Goal: Task Accomplishment & Management: Manage account settings

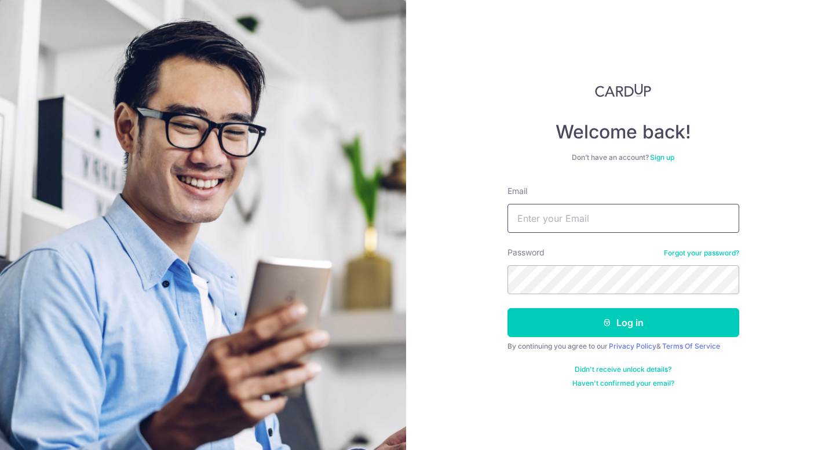
type input "leon.laichangxin@gmail.com"
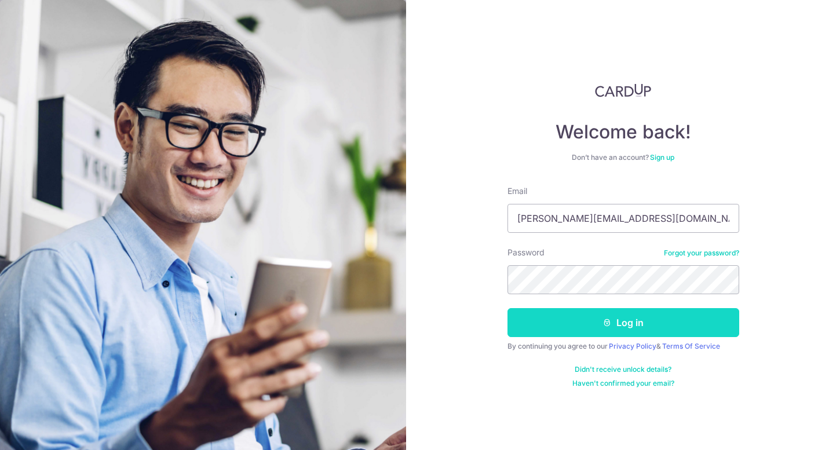
click at [633, 320] on button "Log in" at bounding box center [624, 322] width 232 height 29
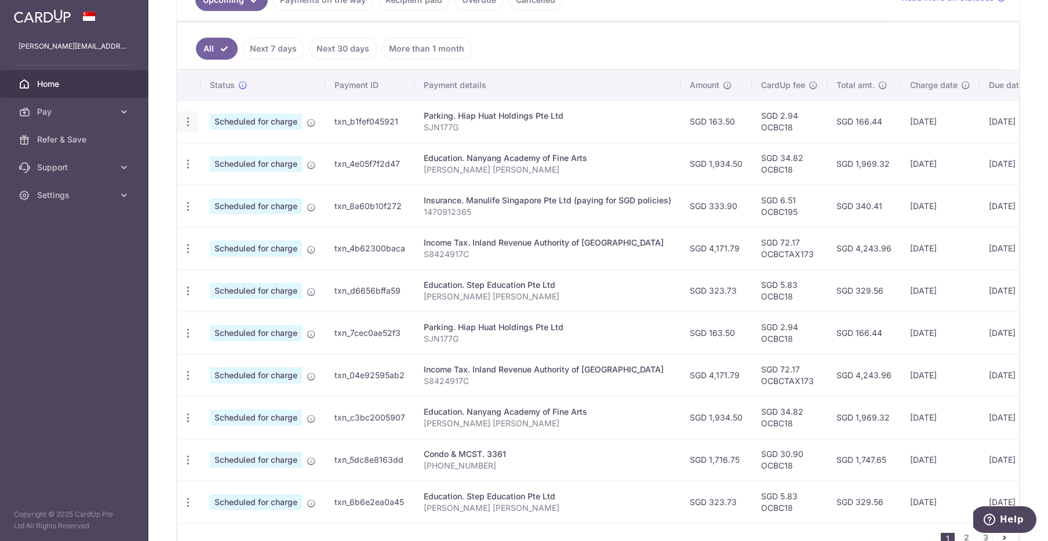
click at [191, 122] on icon "button" at bounding box center [188, 122] width 12 height 12
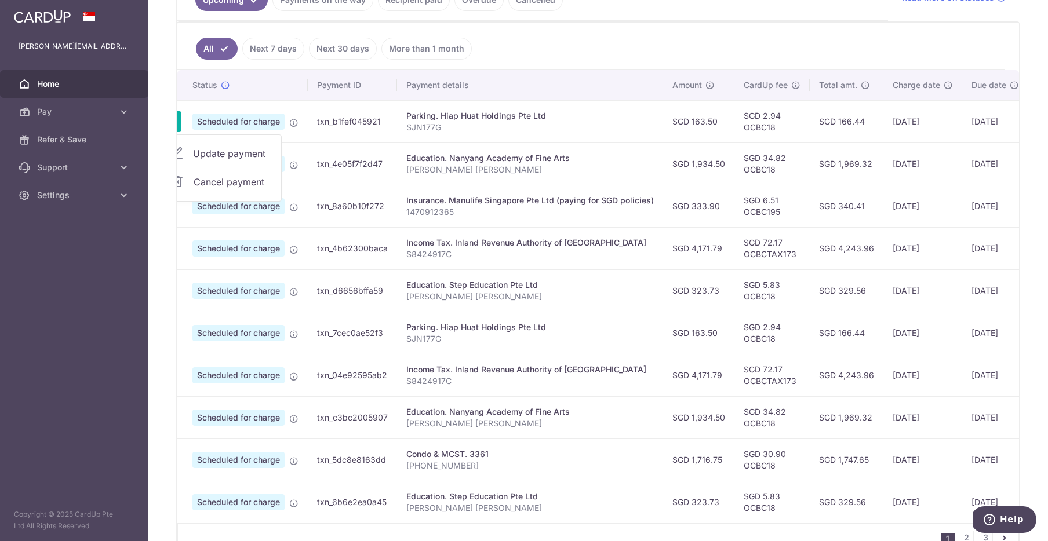
click at [216, 152] on span "Update payment" at bounding box center [232, 154] width 79 height 14
radio input "true"
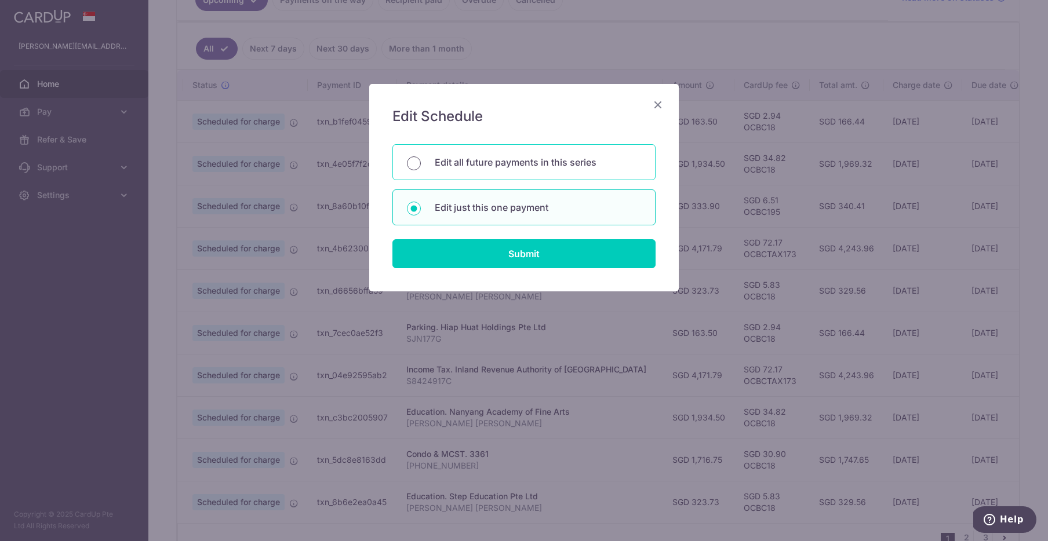
click at [410, 167] on input "Edit all future payments in this series" at bounding box center [414, 163] width 14 height 14
radio input "true"
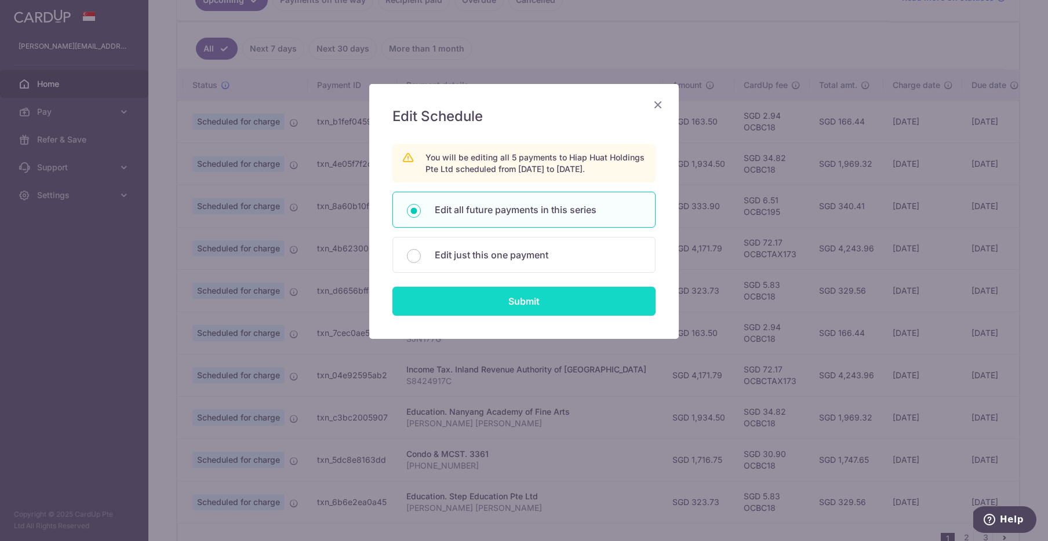
click at [523, 308] on input "Submit" at bounding box center [523, 301] width 263 height 29
radio input "true"
type input "163.50"
type input "SJN177G"
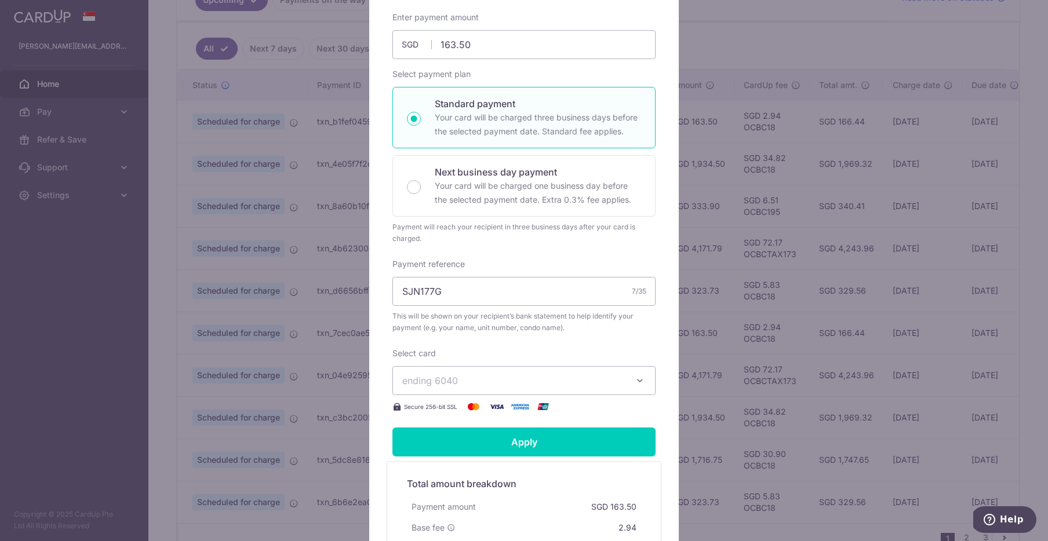
scroll to position [156, 0]
click at [569, 376] on span "ending 6040" at bounding box center [513, 380] width 222 height 14
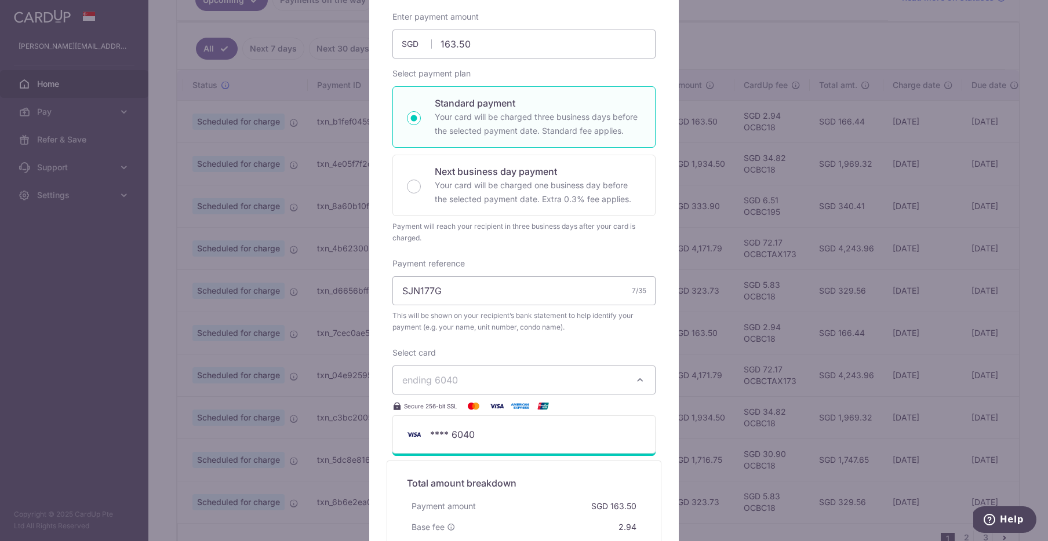
drag, startPoint x: 548, startPoint y: 345, endPoint x: 565, endPoint y: 345, distance: 17.4
click at [548, 345] on div "Enter payment amount 163.50 163.50 SGD To change the payment amount, please can…" at bounding box center [523, 212] width 263 height 402
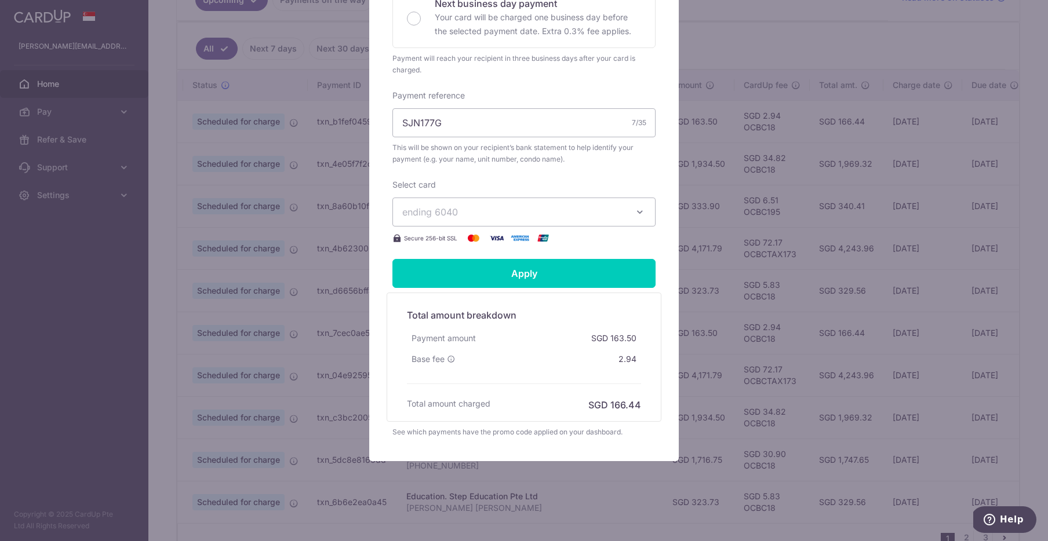
scroll to position [326, 0]
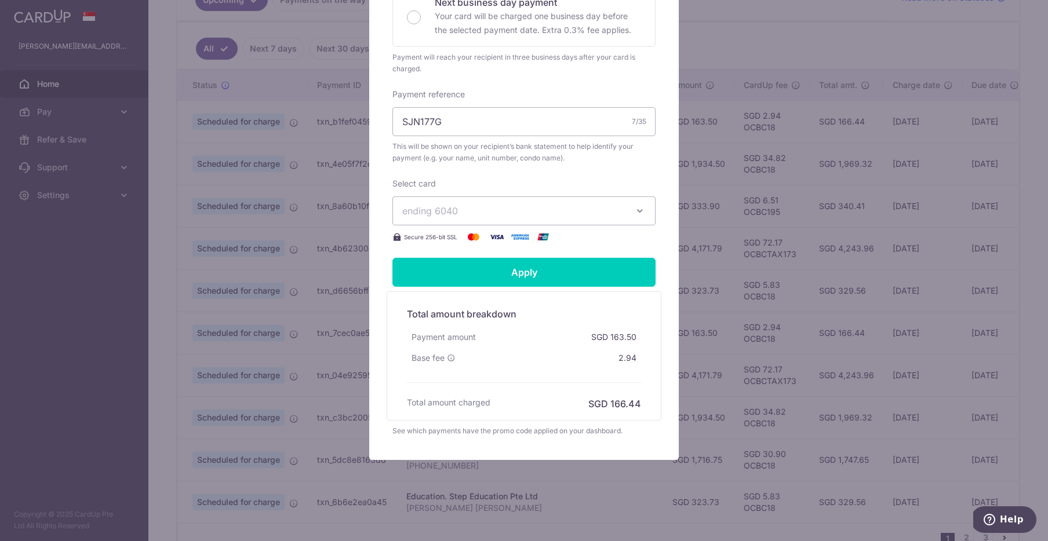
click at [636, 211] on icon "button" at bounding box center [640, 211] width 12 height 12
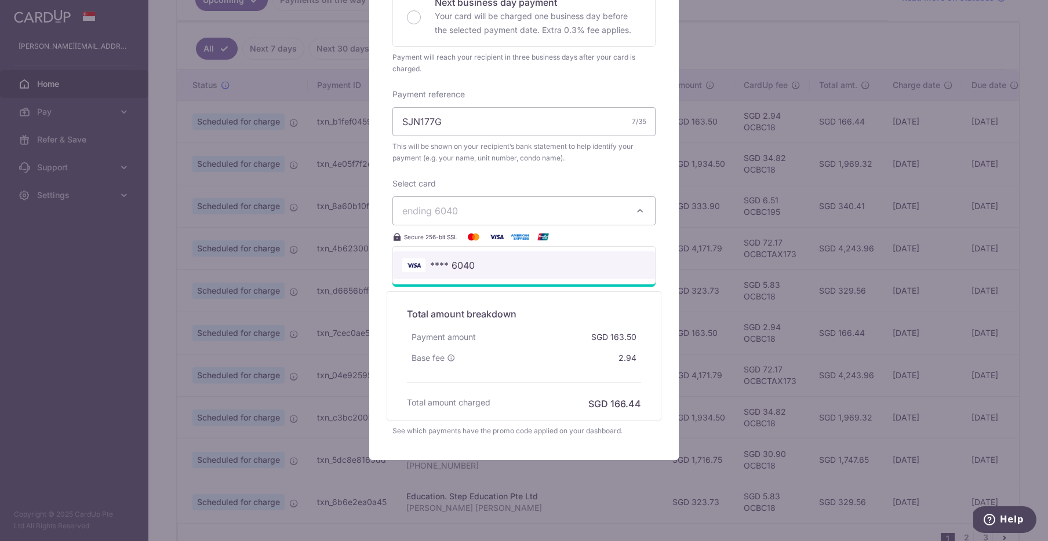
click at [486, 273] on link "**** 6040" at bounding box center [524, 265] width 262 height 28
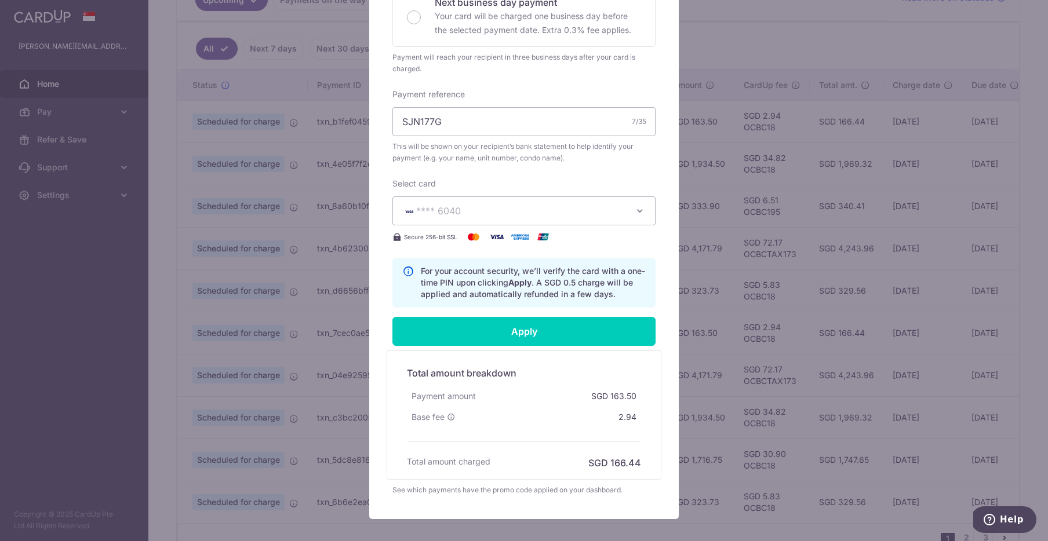
click at [590, 218] on button "**** 6040" at bounding box center [523, 210] width 263 height 29
click at [528, 174] on div "Enter payment amount 163.50 163.50 SGD To change the payment amount, please can…" at bounding box center [523, 75] width 263 height 466
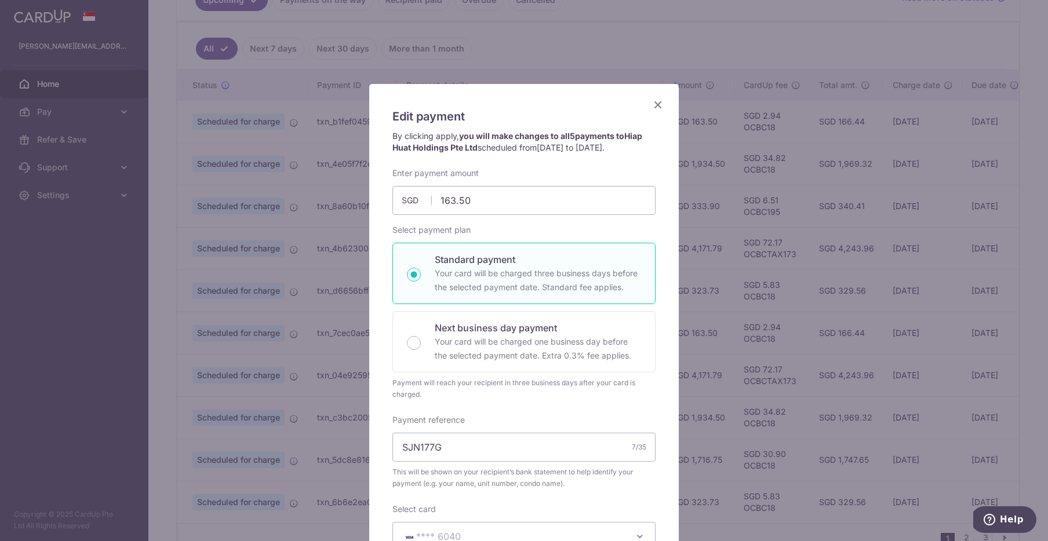
click at [658, 105] on icon "Close" at bounding box center [658, 104] width 14 height 14
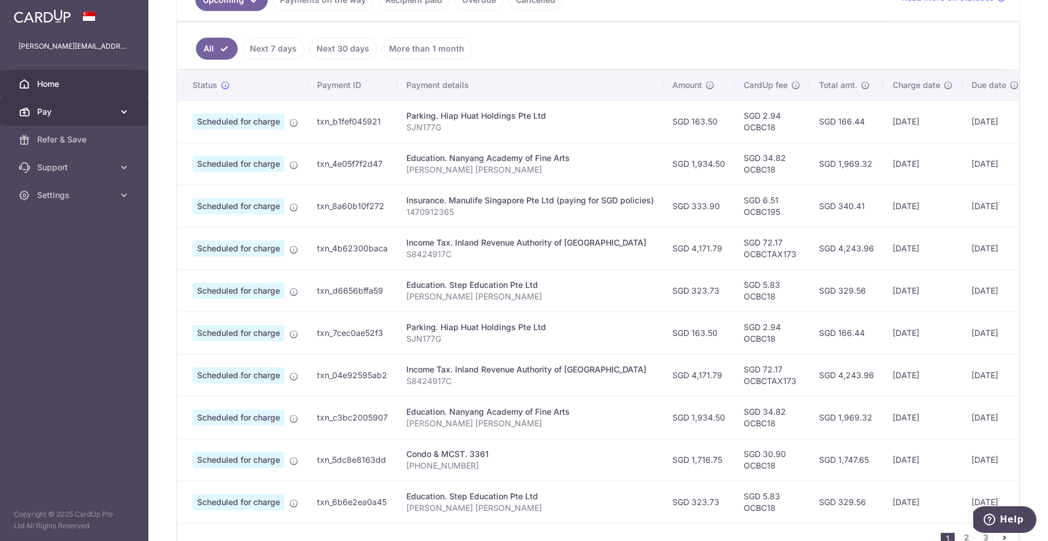
click at [119, 110] on icon at bounding box center [124, 112] width 12 height 12
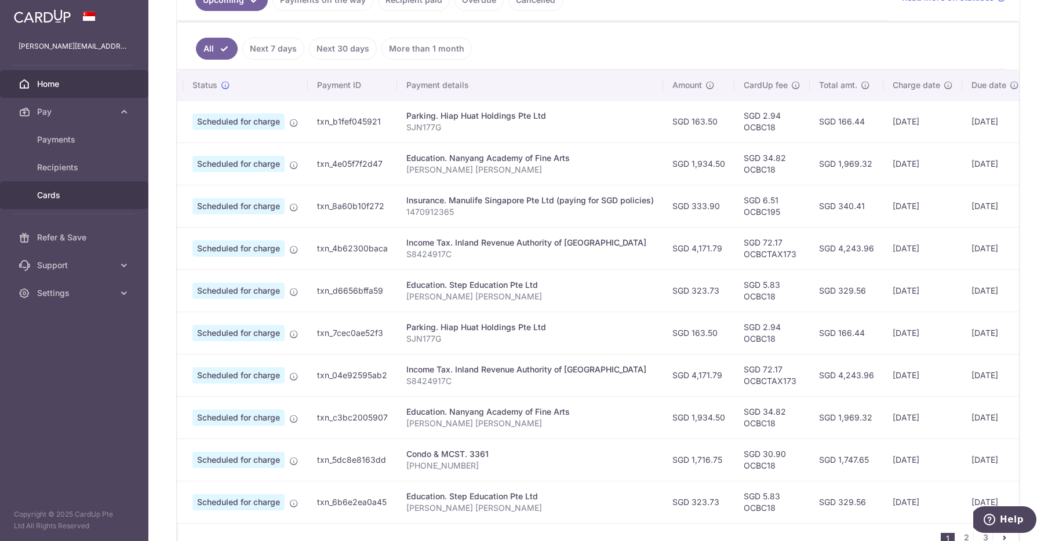
click at [65, 192] on span "Cards" at bounding box center [75, 195] width 76 height 12
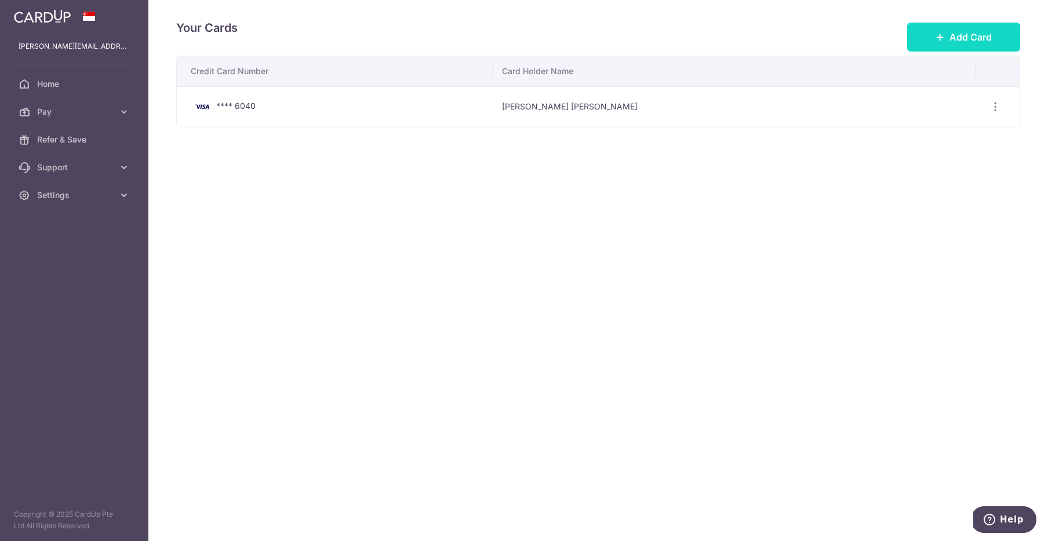
click at [840, 41] on span "Add Card" at bounding box center [970, 37] width 42 height 14
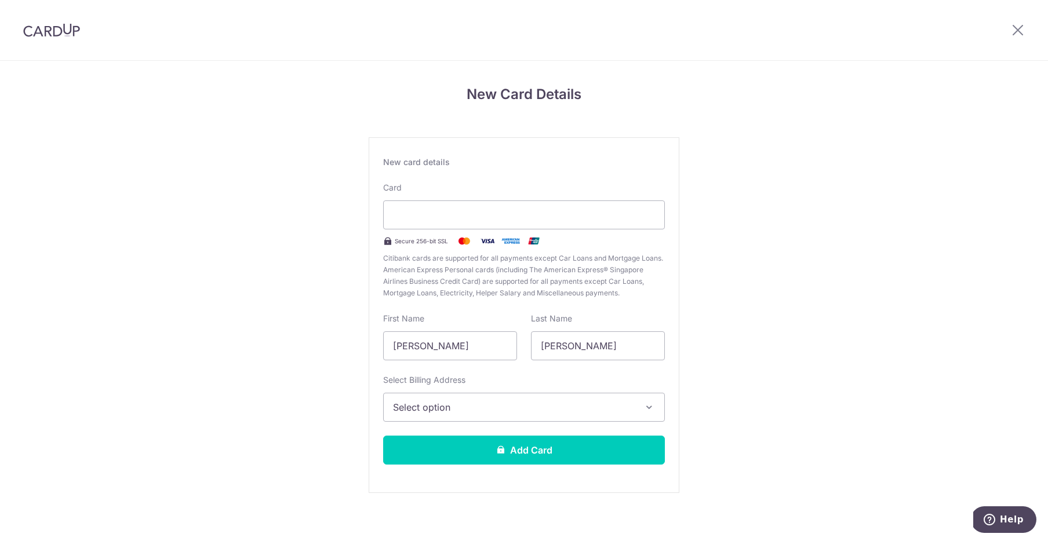
click at [615, 167] on div "New card details" at bounding box center [524, 162] width 282 height 12
click at [470, 401] on span "Select option" at bounding box center [513, 407] width 241 height 14
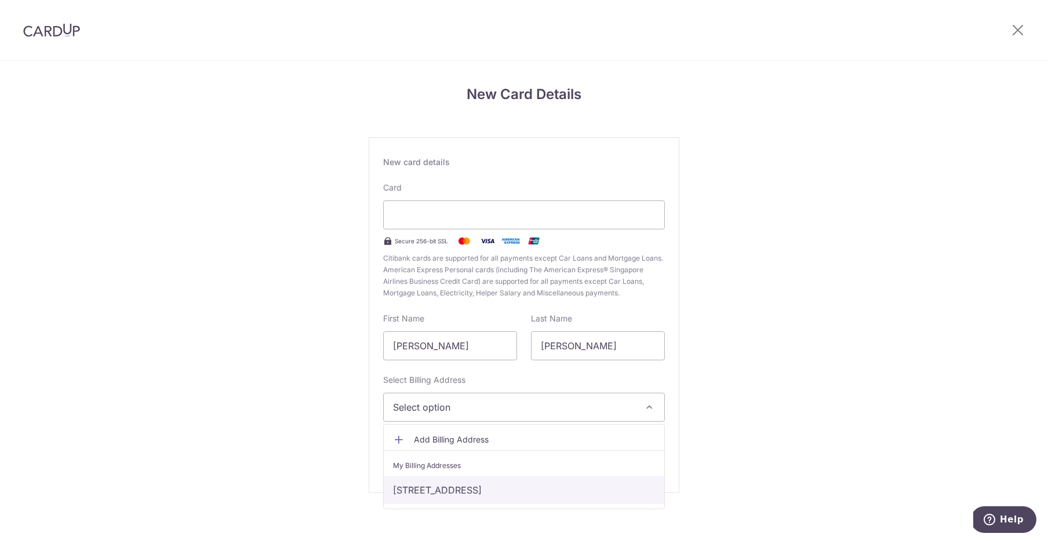
click at [465, 496] on link "6 Lincoln Road, #05-12, Park Infinia at Wee Nam, Singapore, Singapore, Singapor…" at bounding box center [524, 490] width 280 height 28
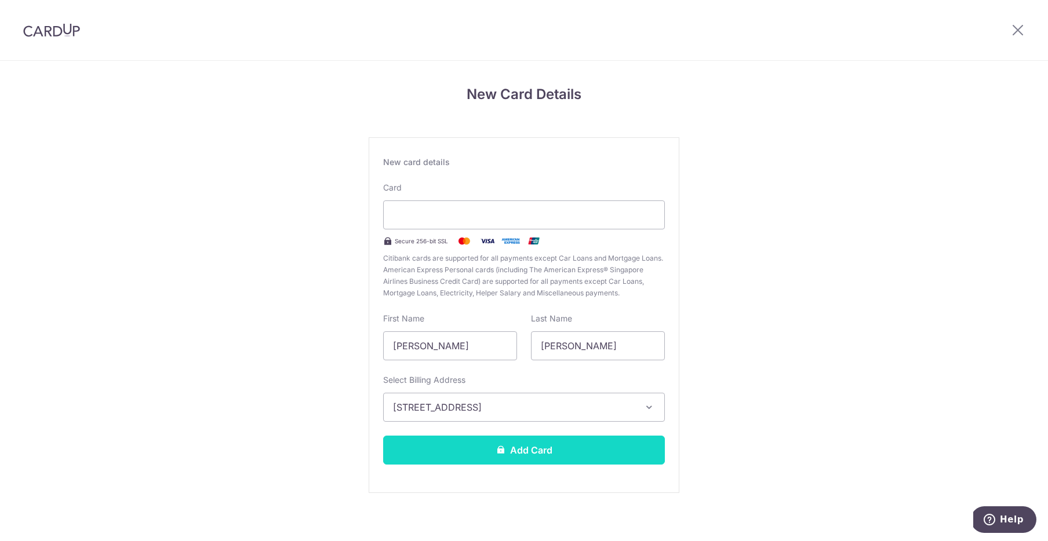
click at [504, 441] on button "Add Card" at bounding box center [524, 450] width 282 height 29
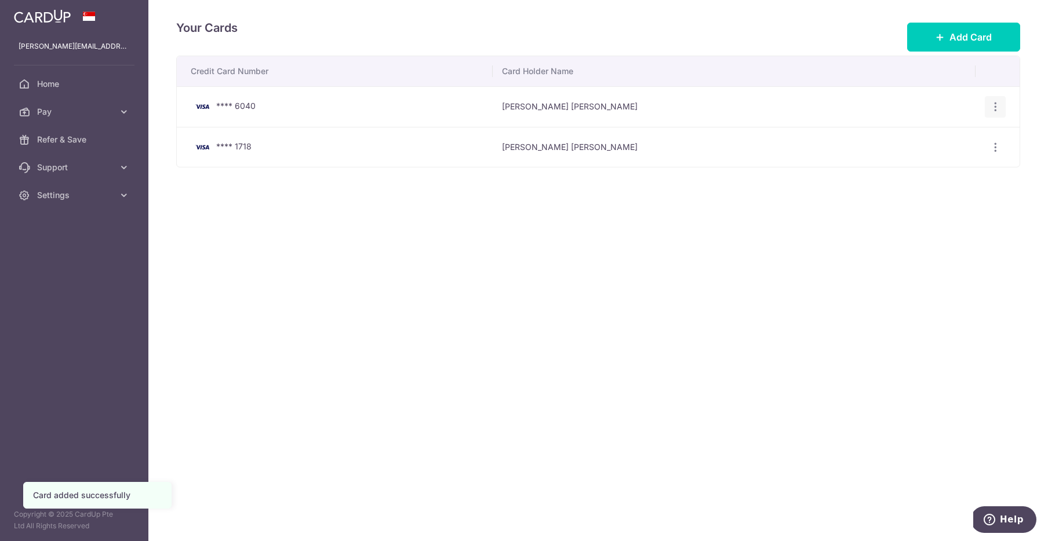
click at [995, 107] on icon "button" at bounding box center [995, 107] width 12 height 12
click at [950, 169] on span "Delete" at bounding box center [956, 167] width 79 height 14
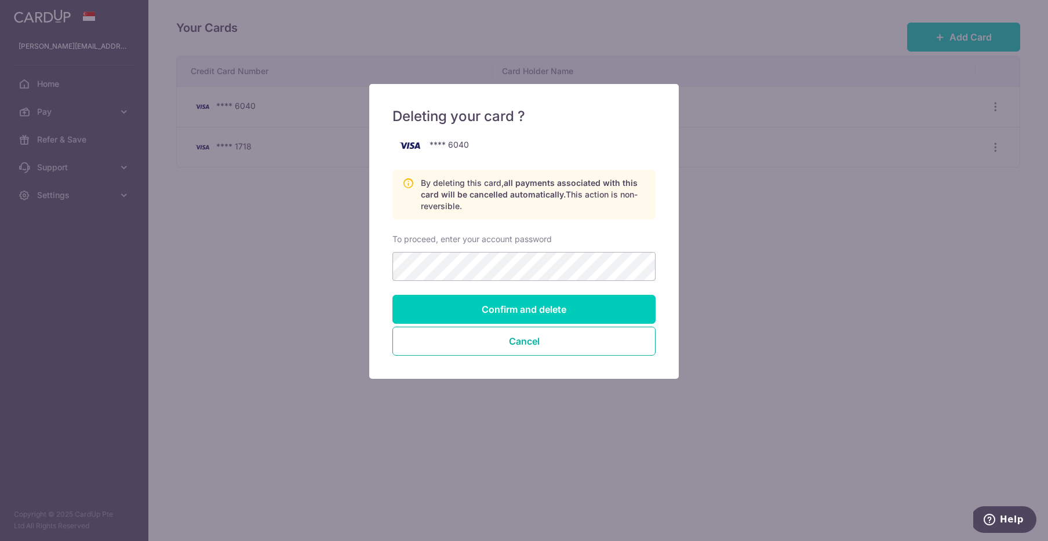
click at [529, 341] on button "Cancel" at bounding box center [523, 341] width 263 height 29
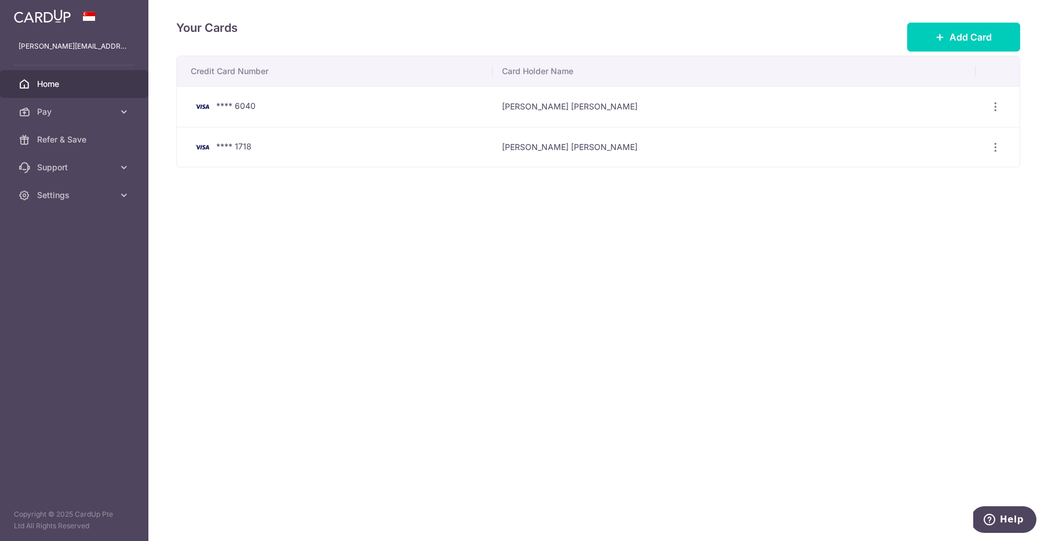
click at [63, 86] on span "Home" at bounding box center [75, 84] width 76 height 12
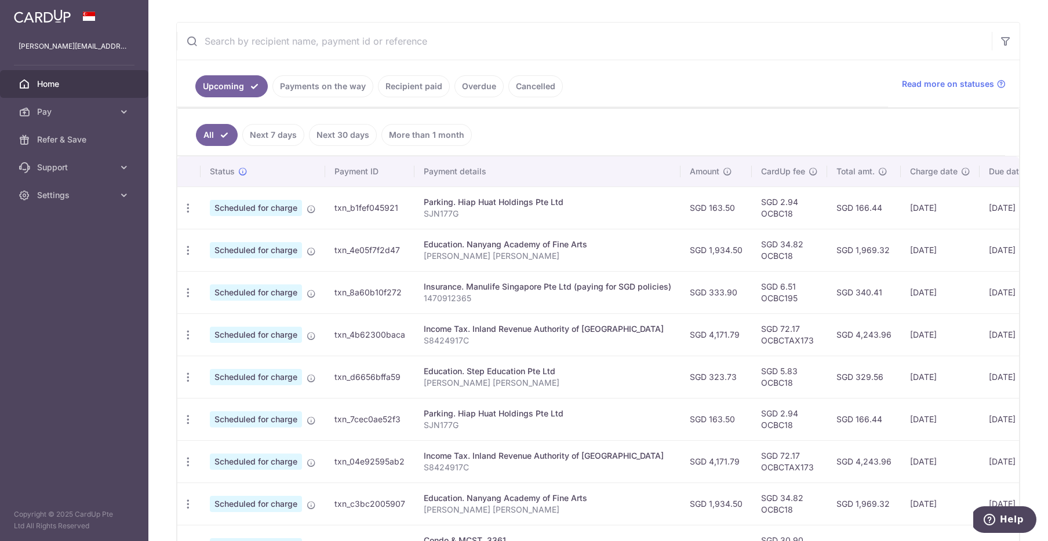
scroll to position [202, 0]
click at [187, 205] on icon "button" at bounding box center [188, 208] width 12 height 12
click at [228, 240] on span "Update payment" at bounding box center [249, 239] width 79 height 14
radio input "true"
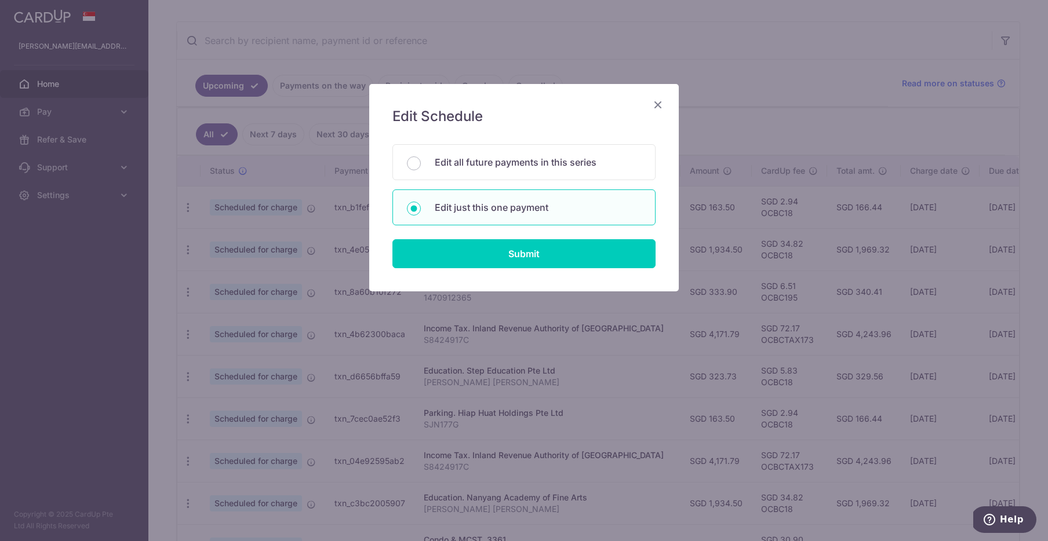
click at [415, 163] on input "Edit all future payments in this series" at bounding box center [414, 163] width 14 height 14
radio input "true"
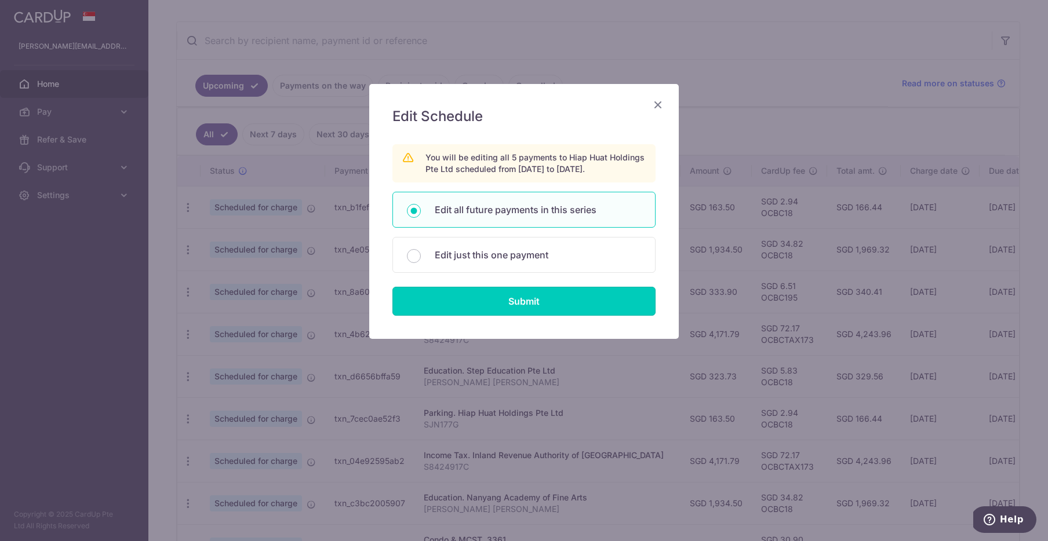
click at [521, 305] on input "Submit" at bounding box center [523, 301] width 263 height 29
radio input "true"
type input "163.50"
type input "SJN177G"
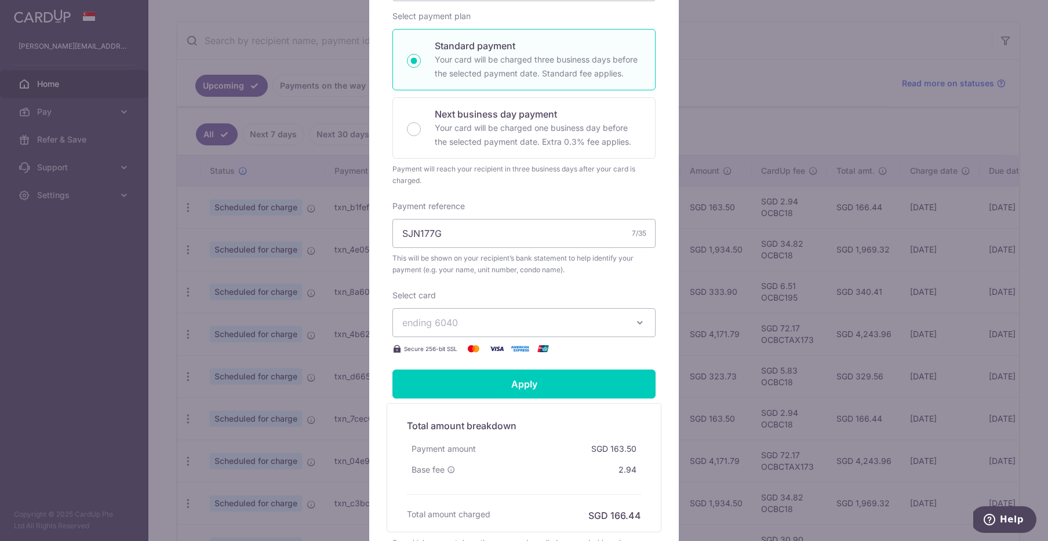
scroll to position [229, 0]
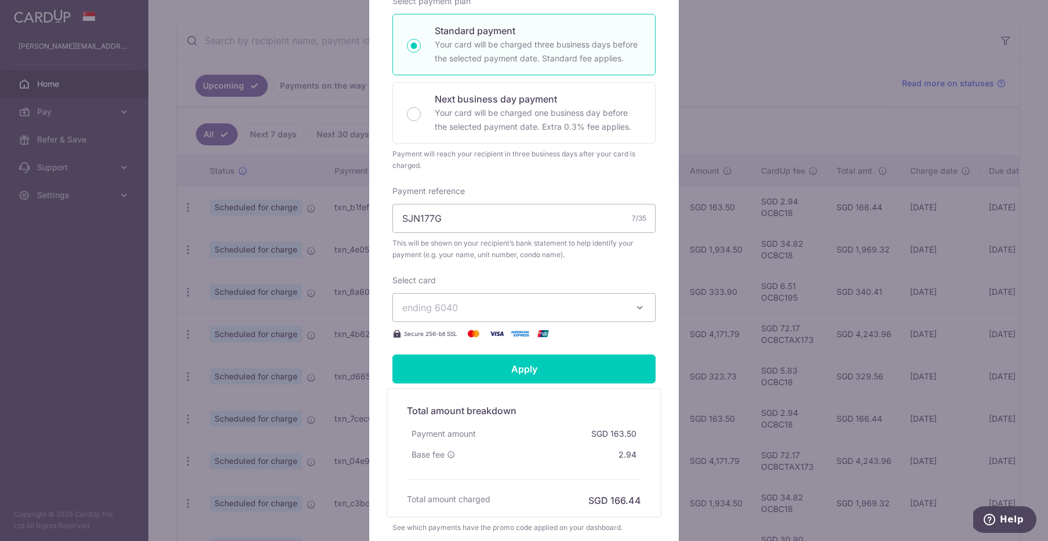
click at [647, 312] on button "ending 6040" at bounding box center [523, 307] width 263 height 29
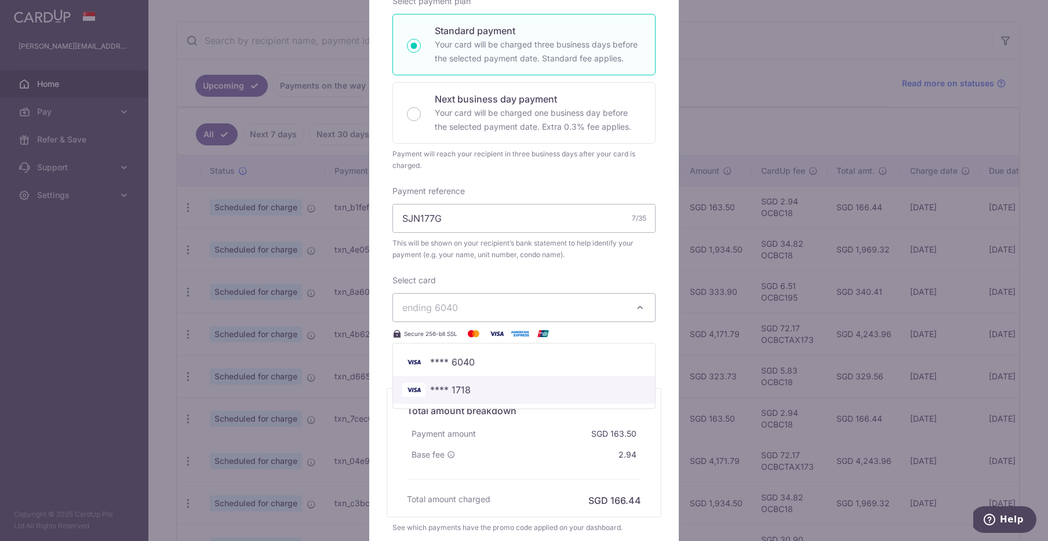
click at [473, 391] on span "**** 1718" at bounding box center [523, 390] width 243 height 14
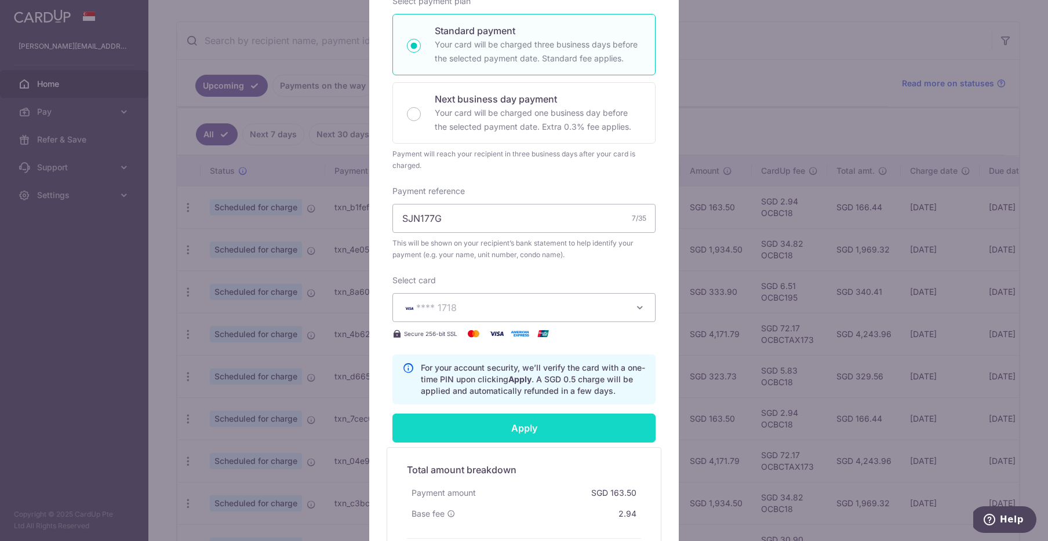
click at [572, 427] on input "Apply" at bounding box center [523, 428] width 263 height 29
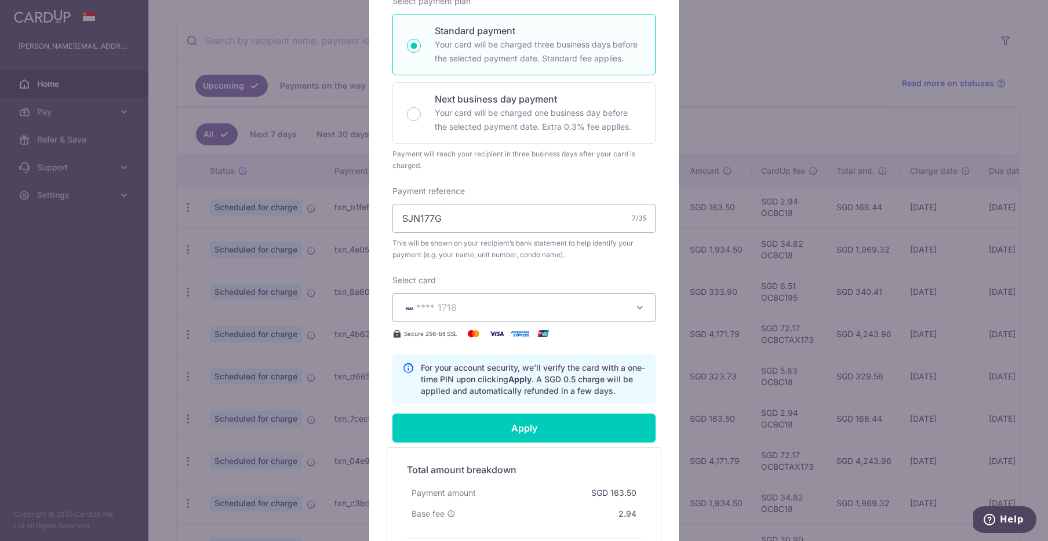
type input "Successfully Applied"
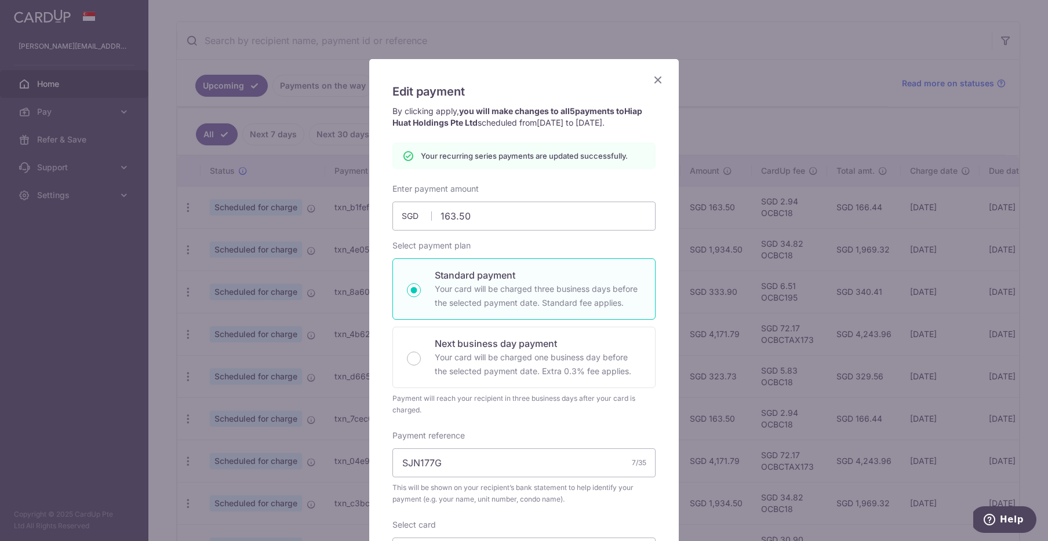
scroll to position [21, 0]
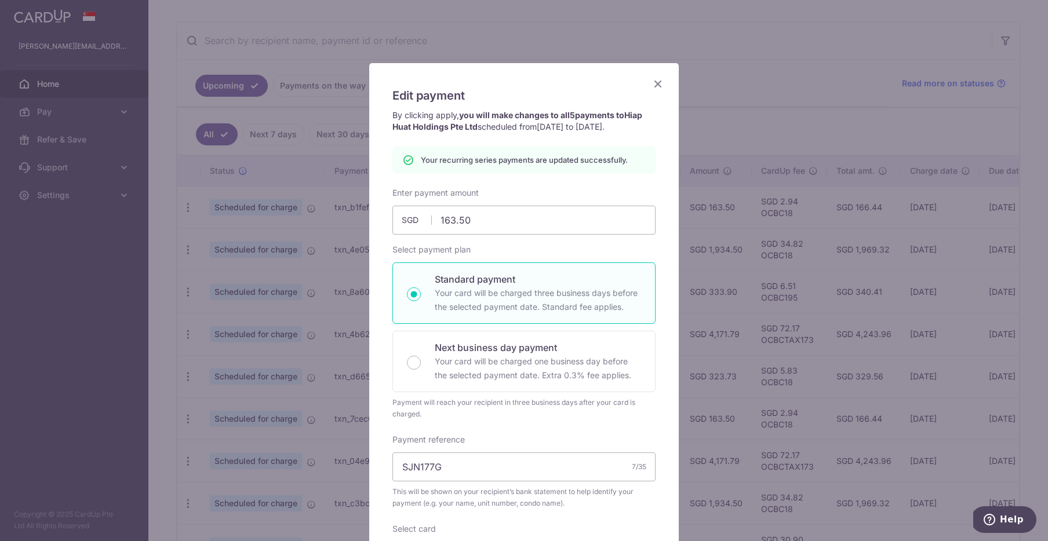
click at [658, 85] on icon "Close" at bounding box center [658, 83] width 14 height 14
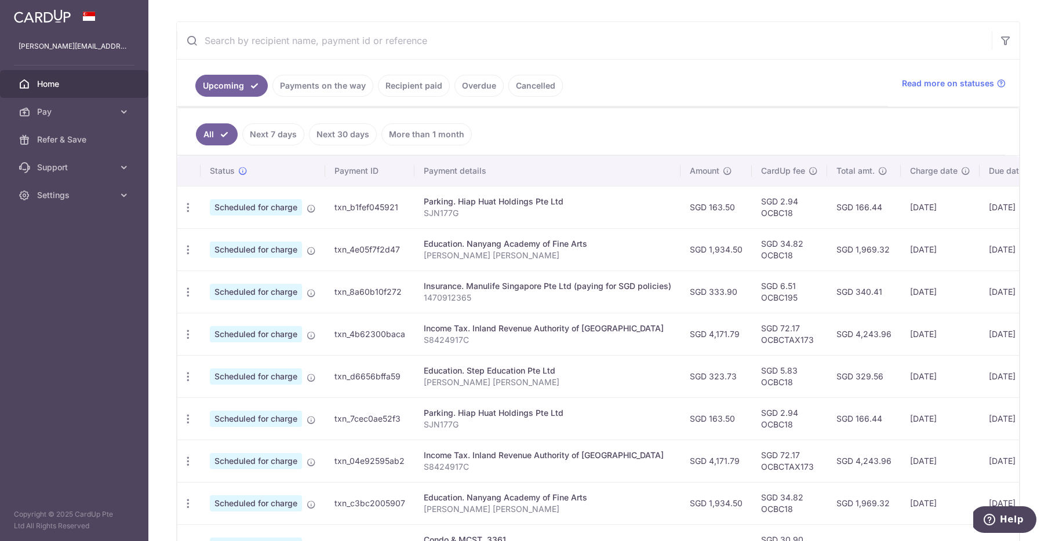
scroll to position [0, 107]
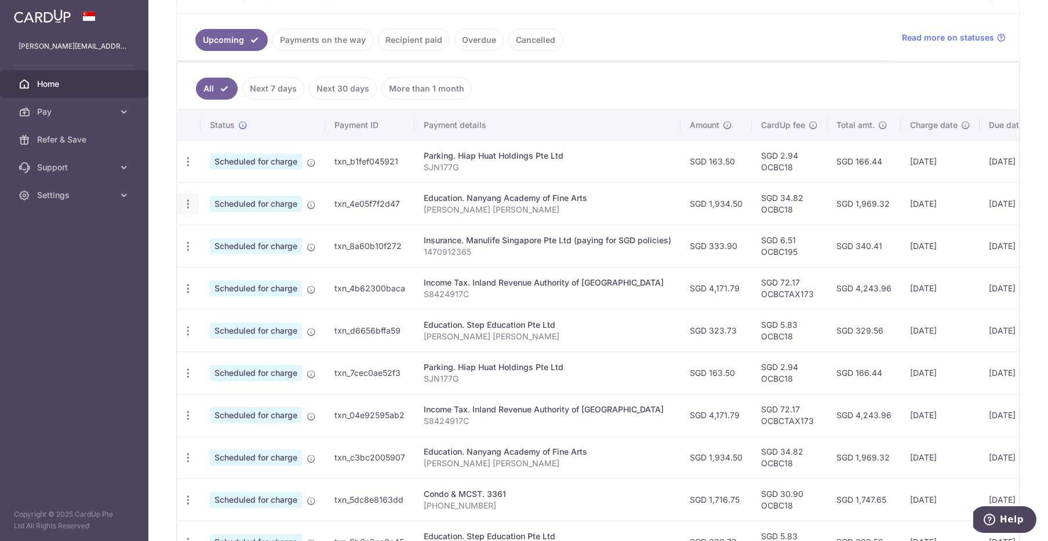
click at [189, 168] on icon "button" at bounding box center [188, 162] width 12 height 12
click at [236, 238] on span "Update payment" at bounding box center [249, 236] width 79 height 14
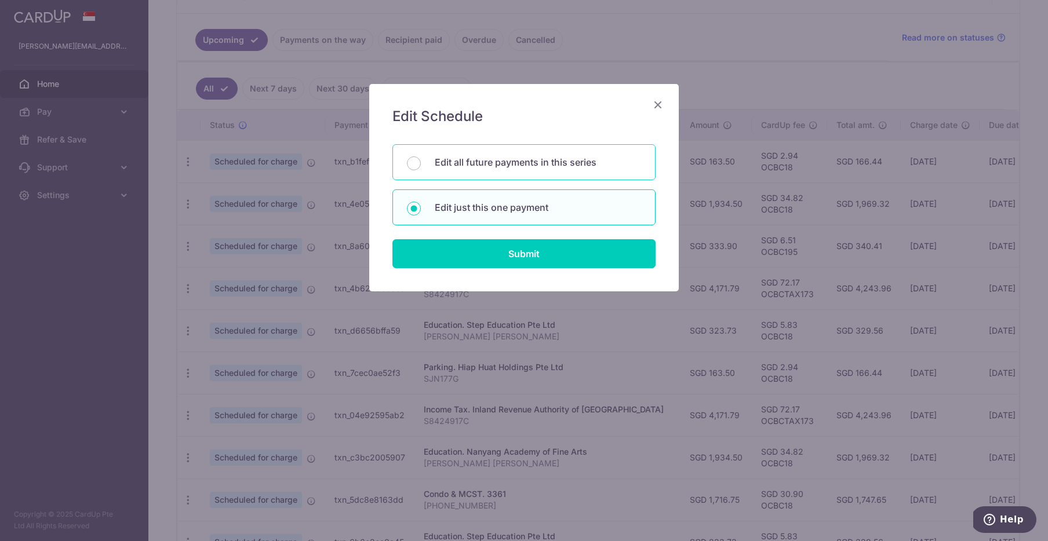
drag, startPoint x: 421, startPoint y: 165, endPoint x: 428, endPoint y: 165, distance: 7.0
click at [420, 165] on div "Edit all future payments in this series" at bounding box center [523, 162] width 263 height 36
radio input "true"
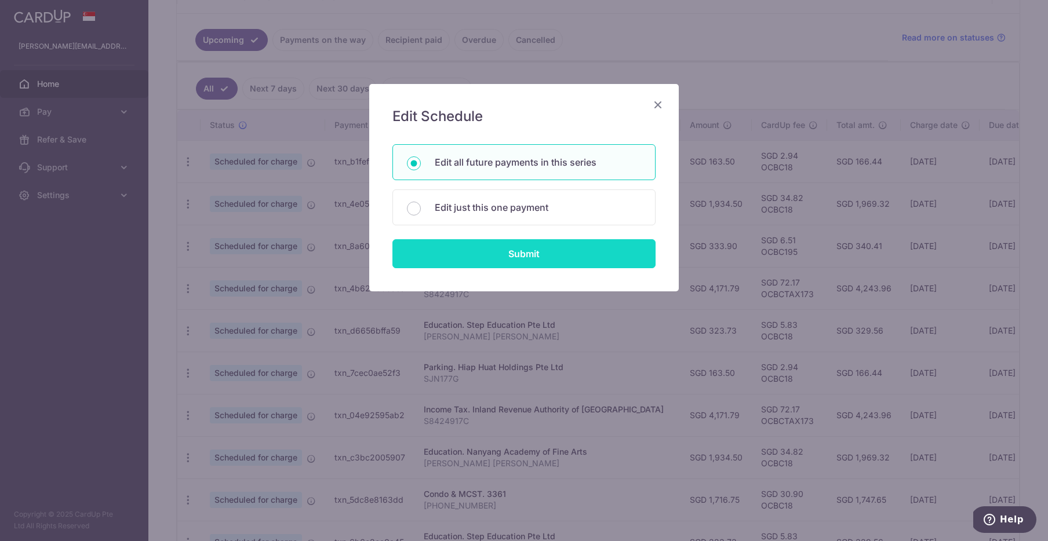
click at [532, 251] on input "Submit" at bounding box center [523, 253] width 263 height 29
radio input "true"
type input "1,934.50"
type input "[PERSON_NAME] [PERSON_NAME]"
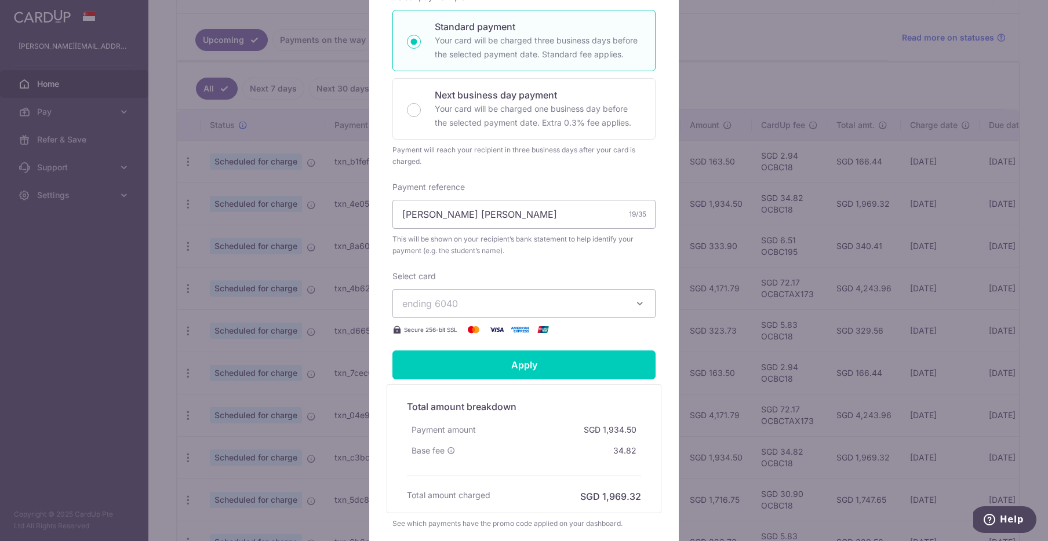
scroll to position [235, 0]
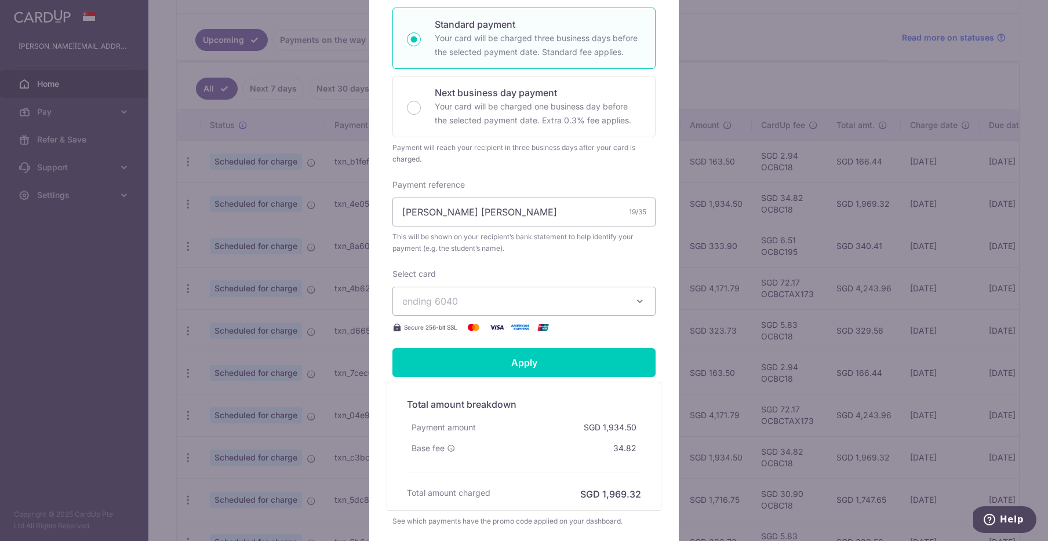
click at [644, 307] on icon "button" at bounding box center [640, 302] width 12 height 12
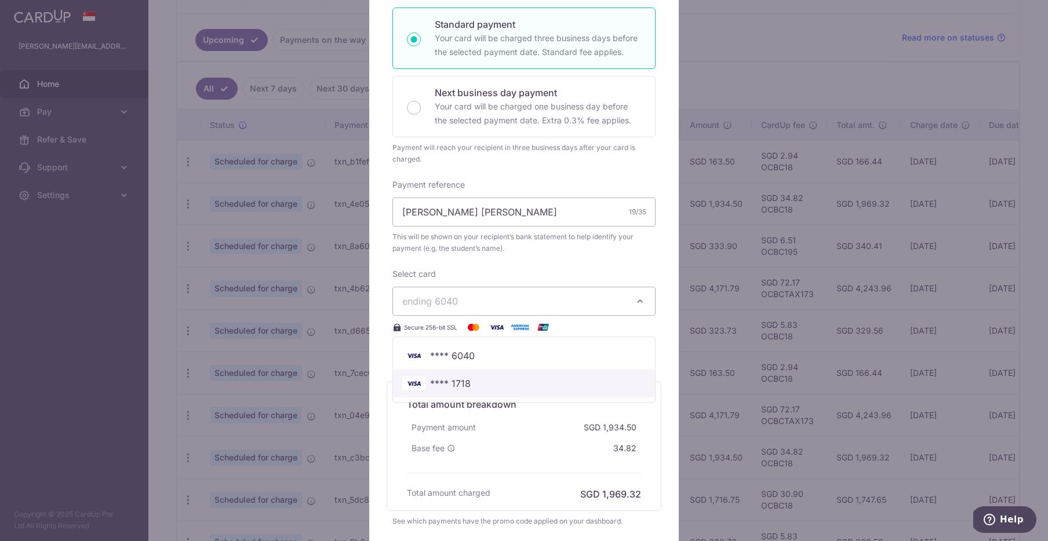
click at [454, 391] on span "**** 1718" at bounding box center [450, 384] width 41 height 14
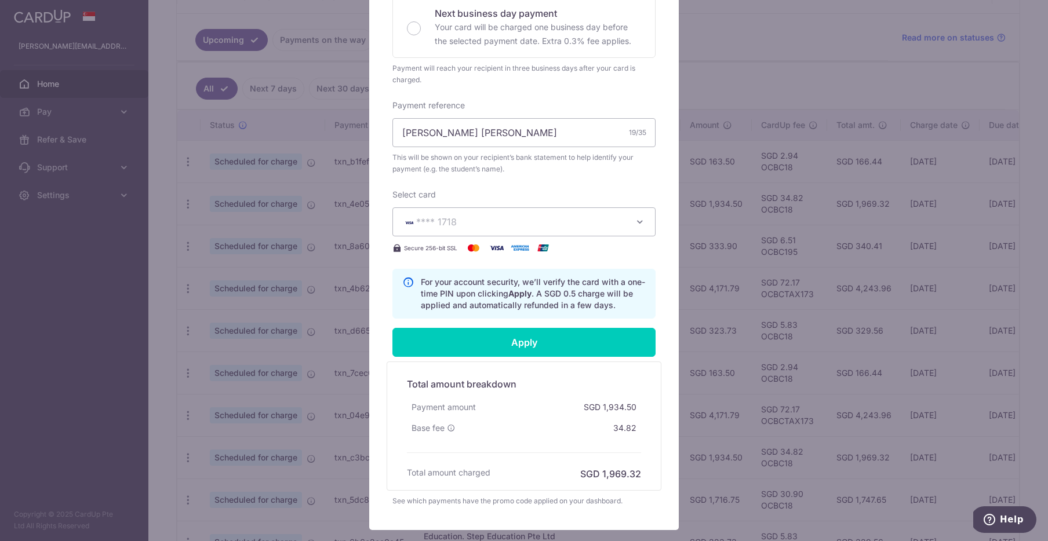
scroll to position [399, 0]
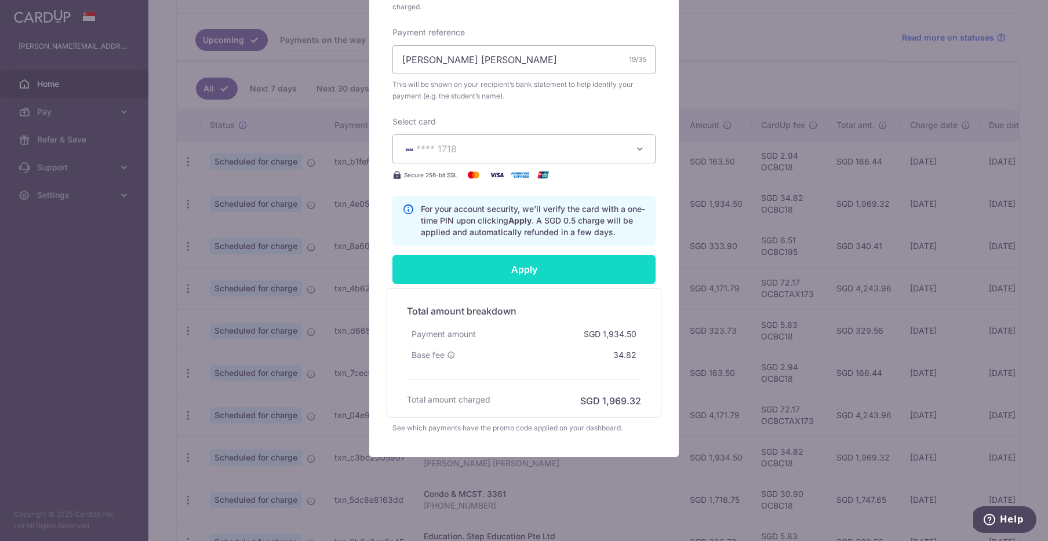
click at [528, 267] on input "Apply" at bounding box center [523, 269] width 263 height 29
type input "Successfully Applied"
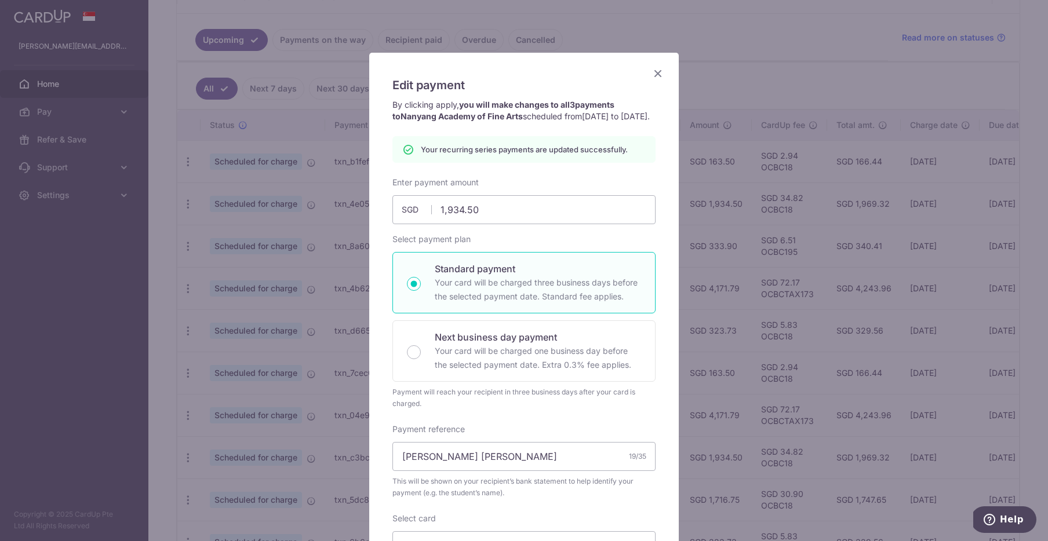
scroll to position [20, 0]
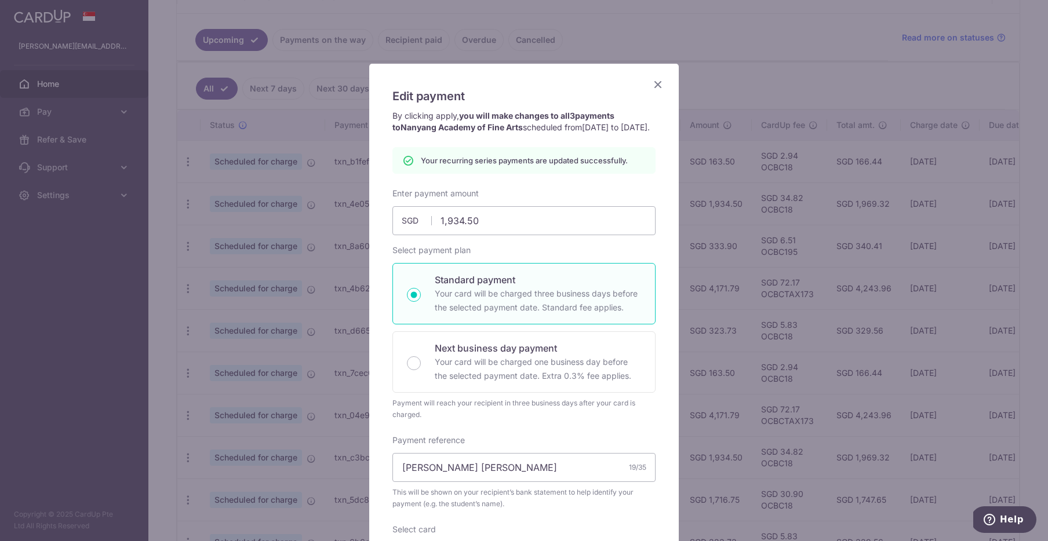
click at [656, 83] on icon "Close" at bounding box center [658, 84] width 14 height 14
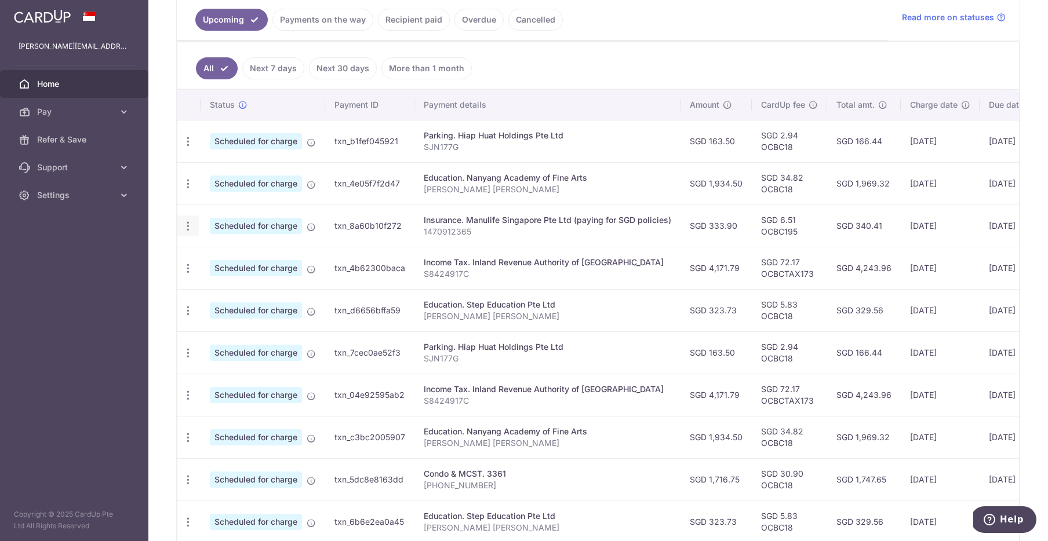
click at [188, 148] on icon "button" at bounding box center [188, 142] width 12 height 12
click at [217, 254] on span "Update payment" at bounding box center [249, 258] width 79 height 14
radio input "true"
type input "333.90"
type input "[DATE]"
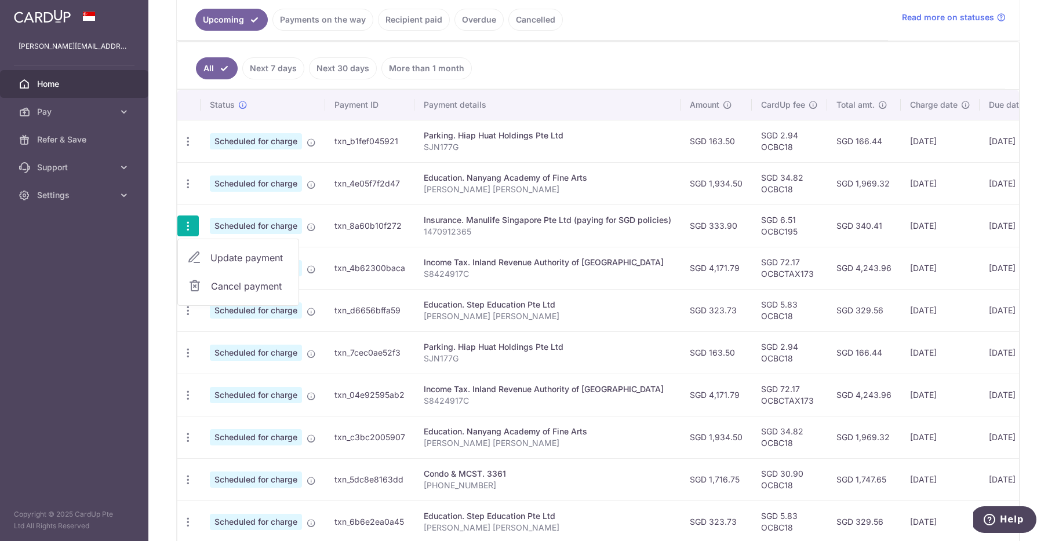
type input "1470912365"
type input "OCBC195"
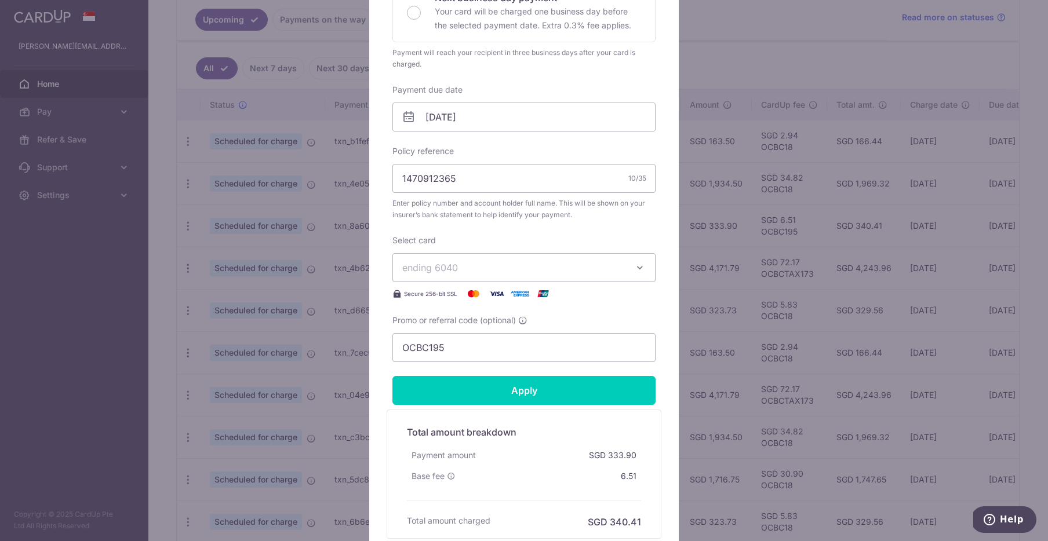
scroll to position [305, 0]
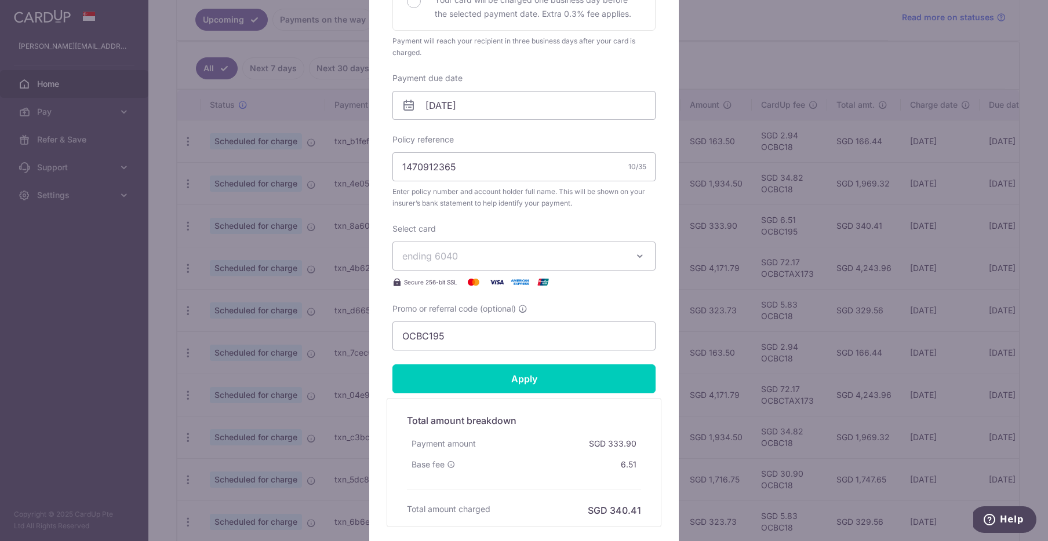
click at [641, 259] on icon "button" at bounding box center [640, 256] width 12 height 12
click at [470, 338] on span "**** 1718" at bounding box center [523, 338] width 243 height 14
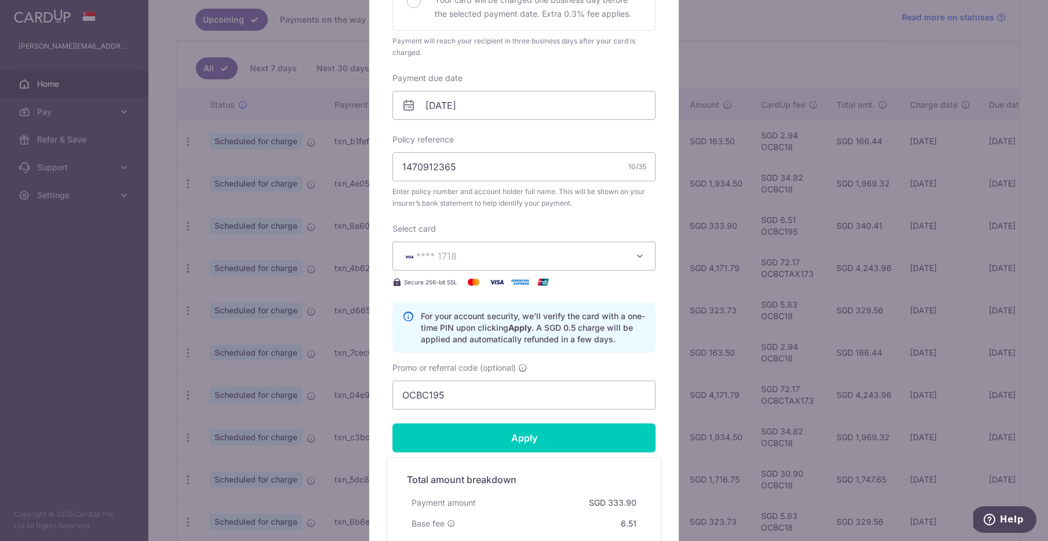
scroll to position [457, 0]
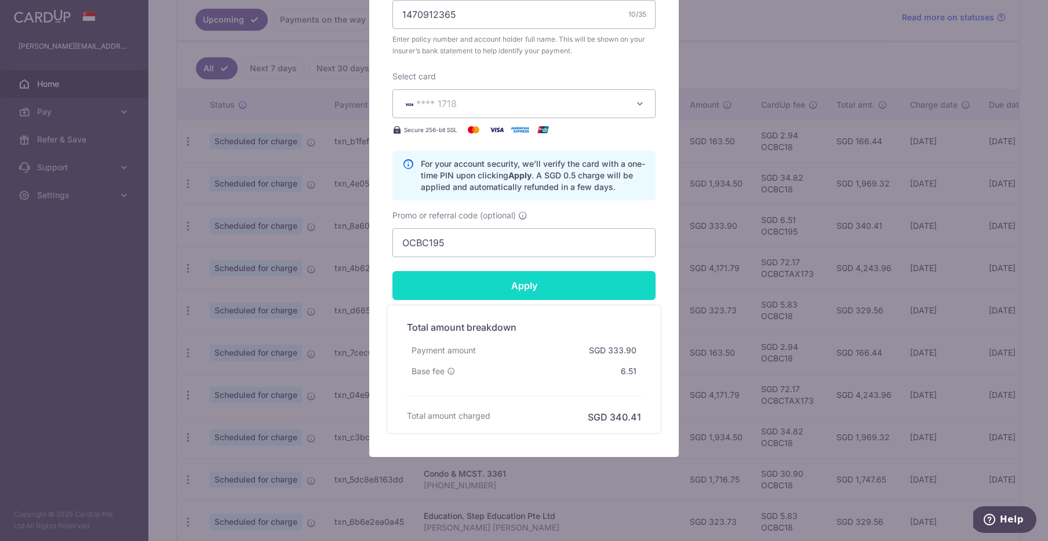
click at [540, 294] on input "Apply" at bounding box center [523, 285] width 263 height 29
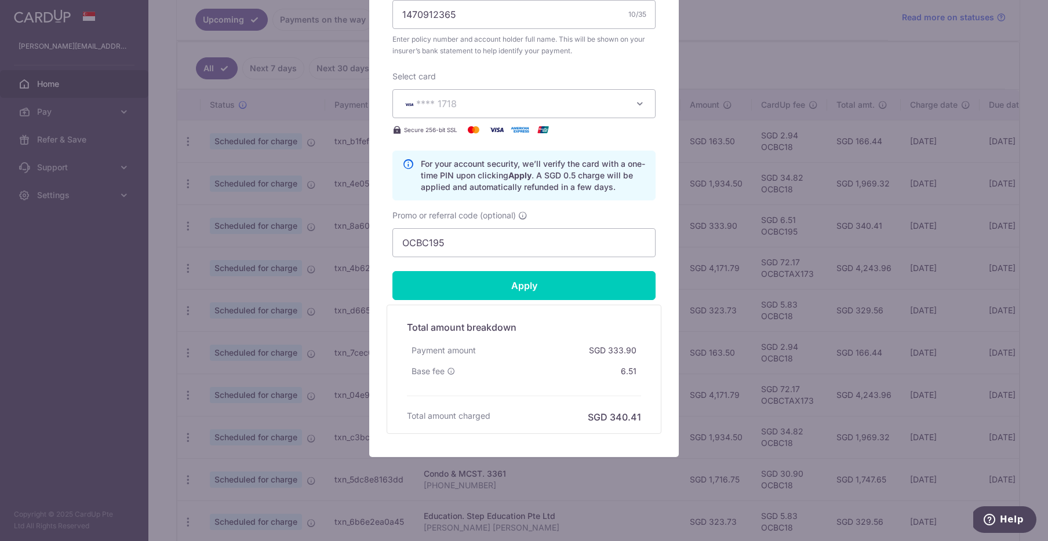
type input "Successfully Applied"
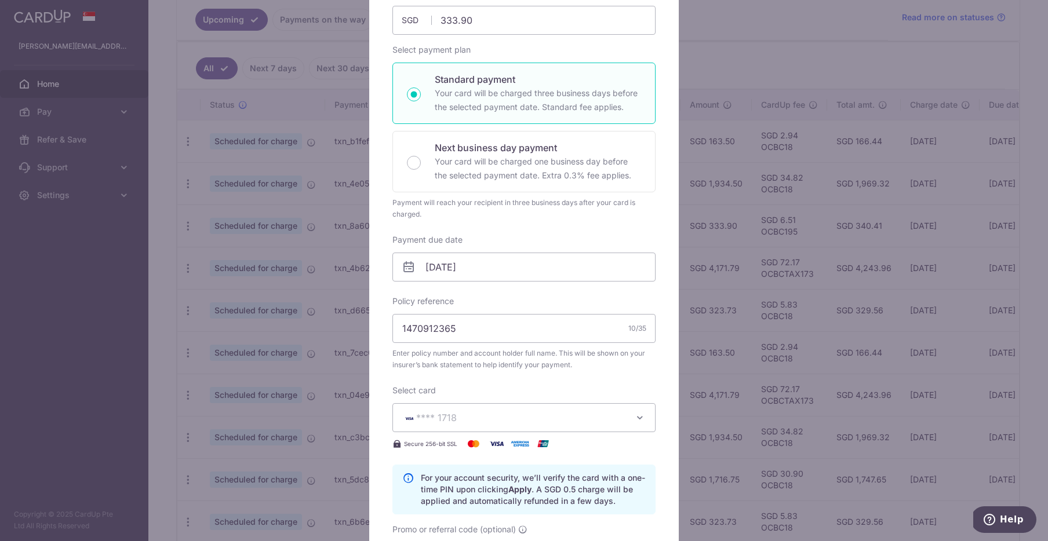
scroll to position [0, 0]
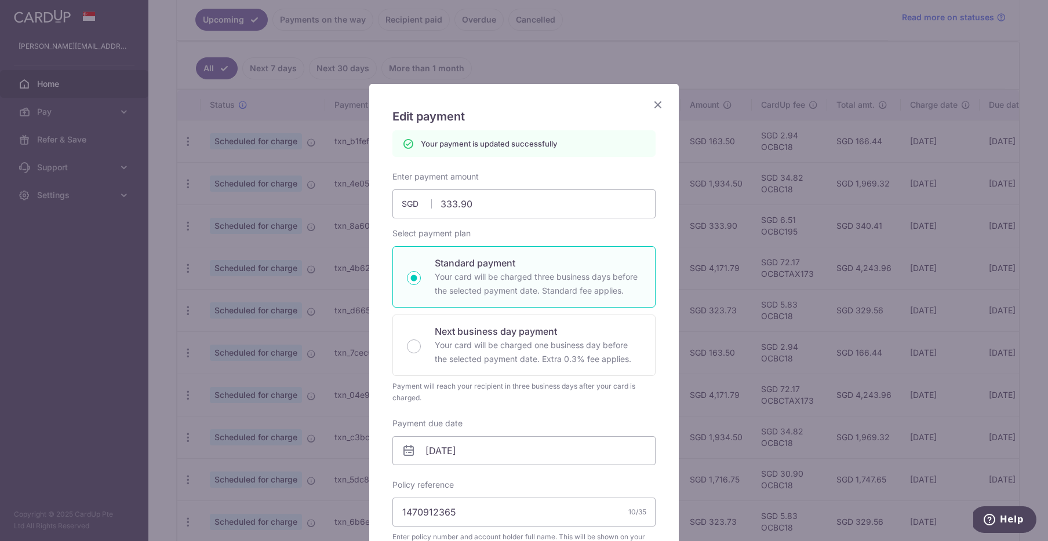
click at [662, 104] on icon "Close" at bounding box center [658, 104] width 14 height 14
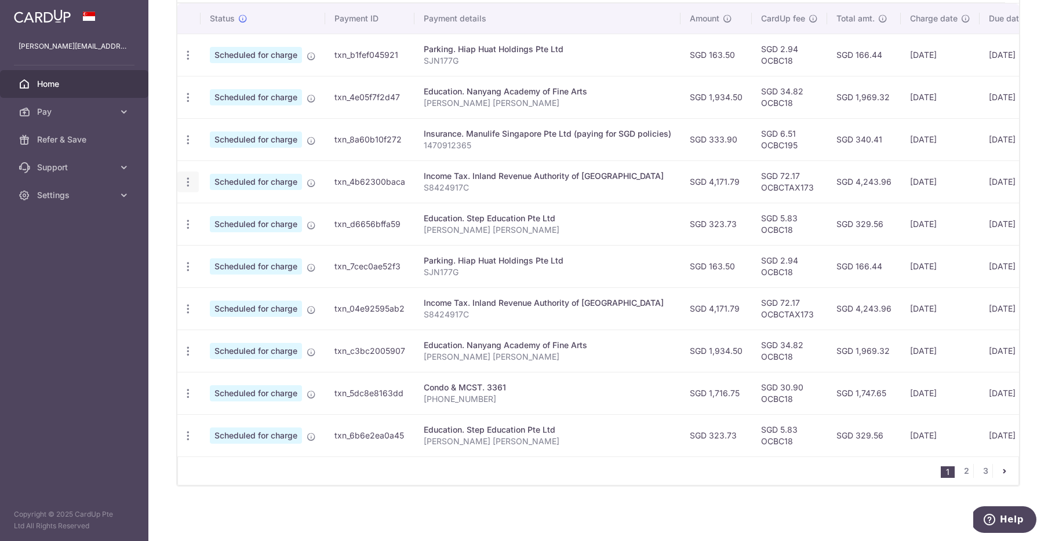
click at [186, 61] on icon "button" at bounding box center [188, 55] width 12 height 12
click at [218, 217] on span "Update payment" at bounding box center [249, 214] width 79 height 14
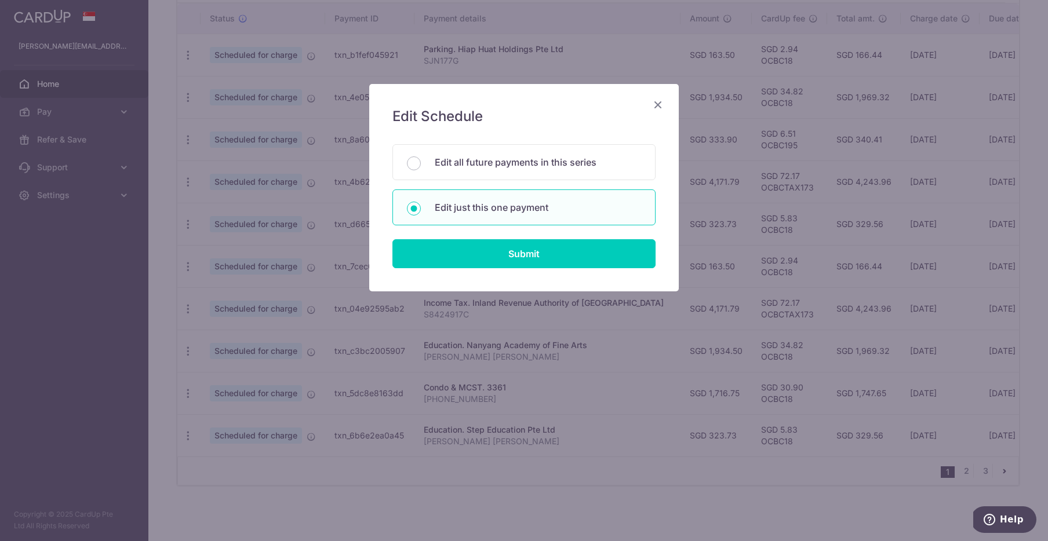
drag, startPoint x: 407, startPoint y: 160, endPoint x: 455, endPoint y: 167, distance: 48.6
click at [407, 160] on input "Edit all future payments in this series" at bounding box center [414, 163] width 14 height 14
radio input "true"
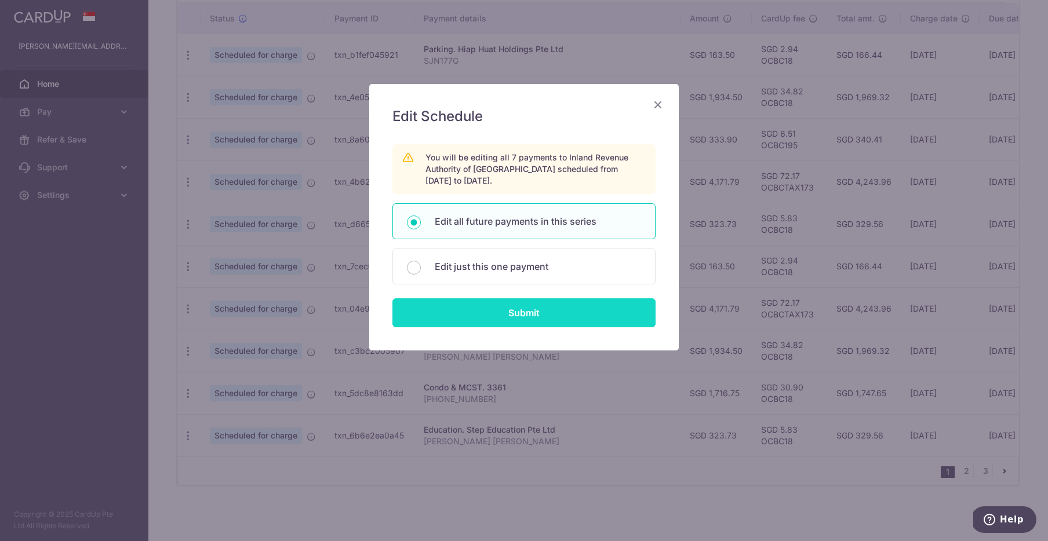
click at [524, 308] on input "Submit" at bounding box center [523, 312] width 263 height 29
radio input "true"
type input "4,171.79"
type input "S8424917C"
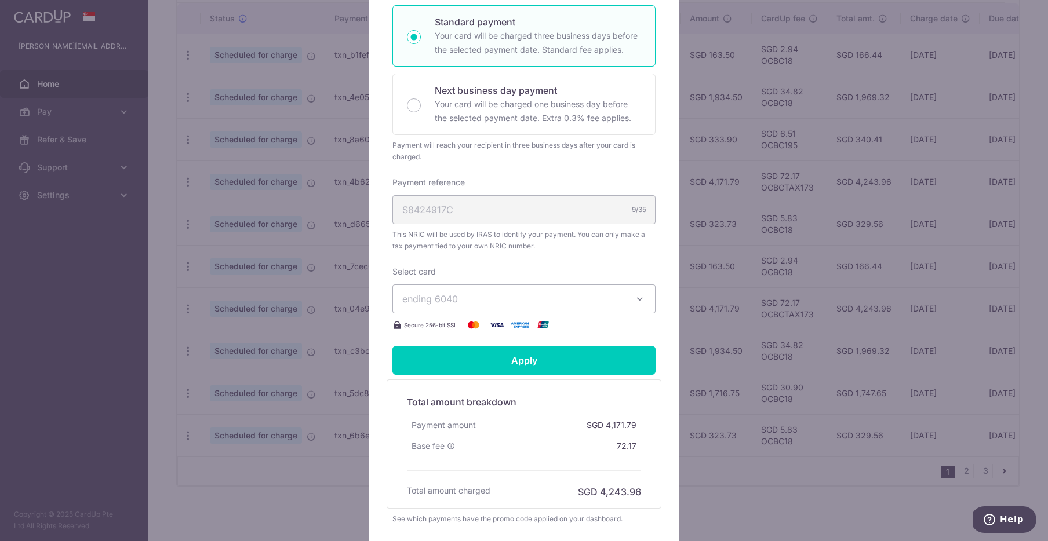
scroll to position [250, 0]
click at [641, 297] on icon "button" at bounding box center [640, 299] width 12 height 12
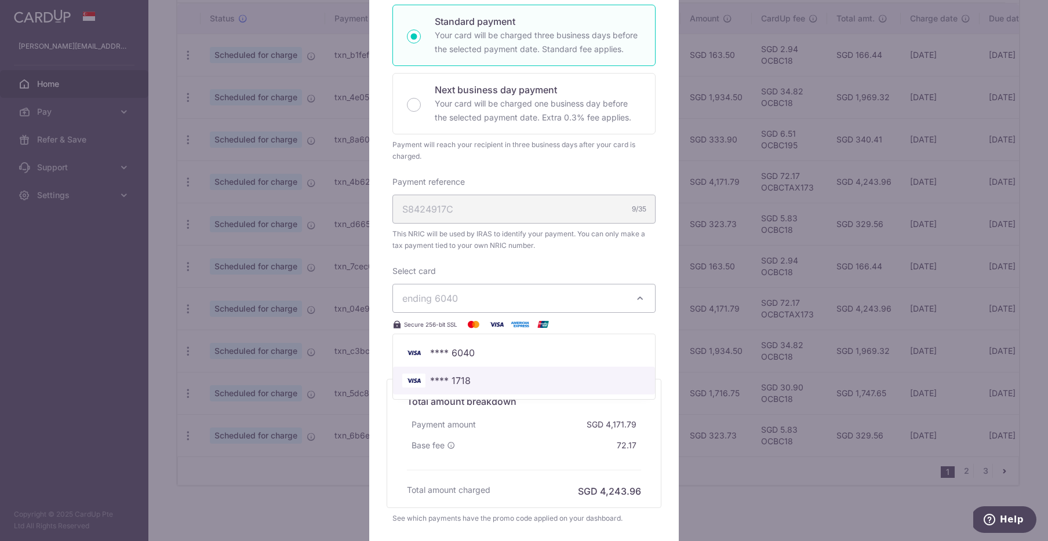
click at [459, 375] on span "**** 1718" at bounding box center [450, 381] width 41 height 14
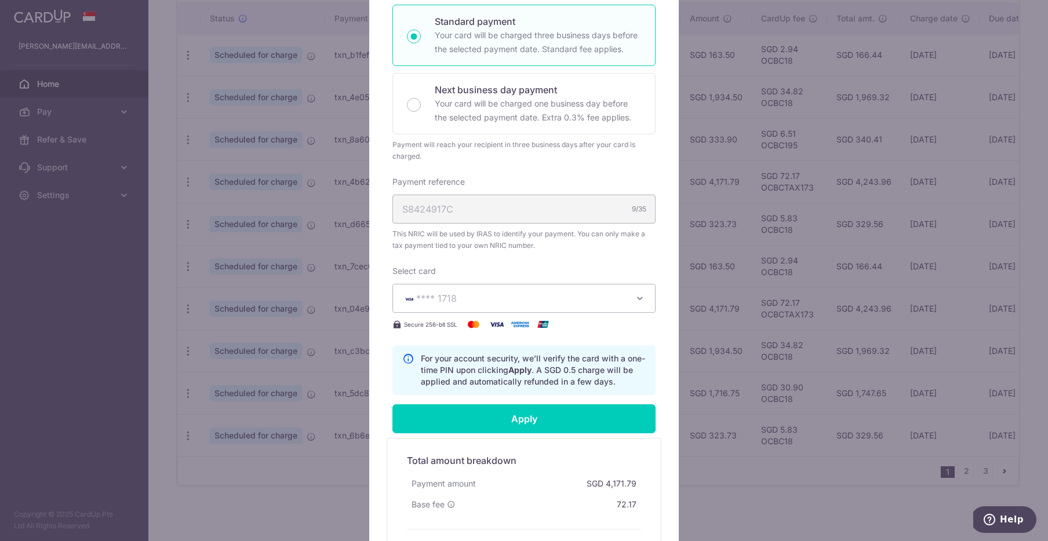
scroll to position [399, 0]
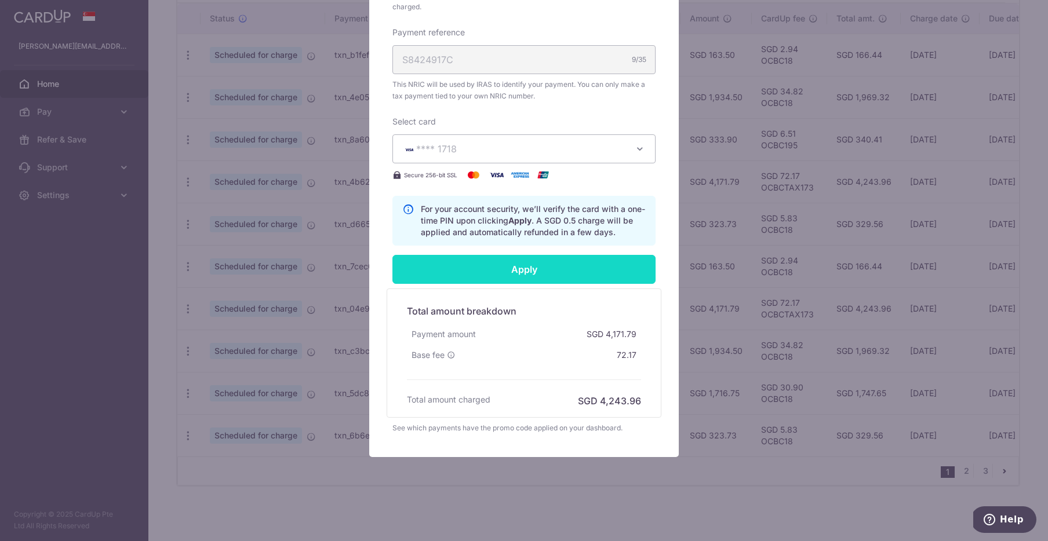
click at [538, 275] on input "Apply" at bounding box center [523, 269] width 263 height 29
type input "Successfully Applied"
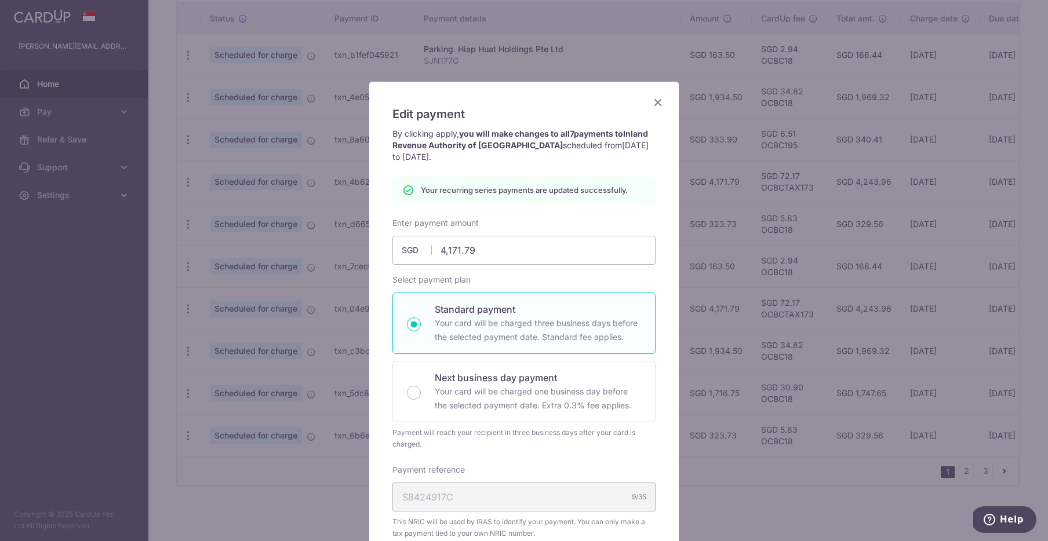
scroll to position [0, 0]
click at [659, 105] on icon "Close" at bounding box center [658, 104] width 14 height 14
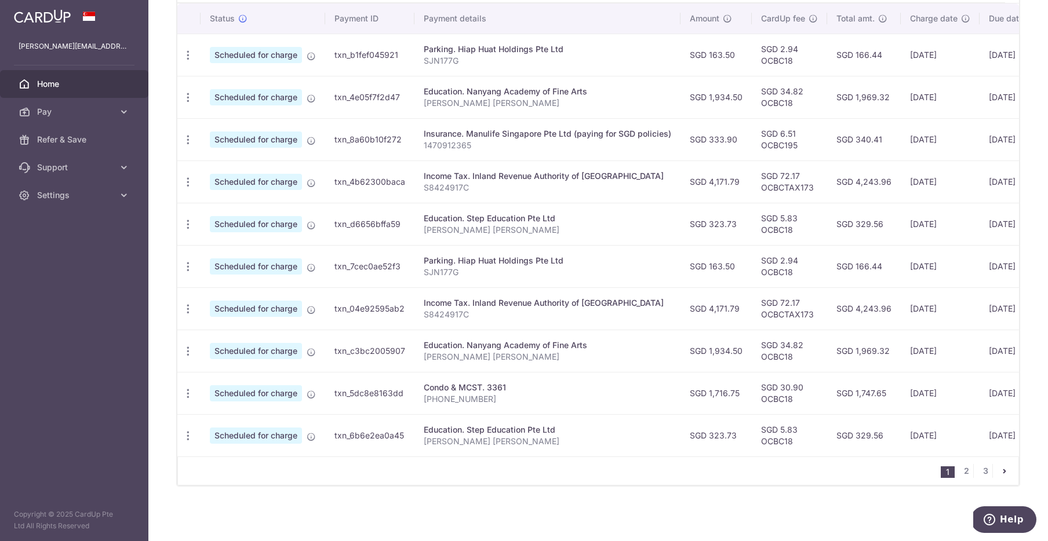
scroll to position [0, 107]
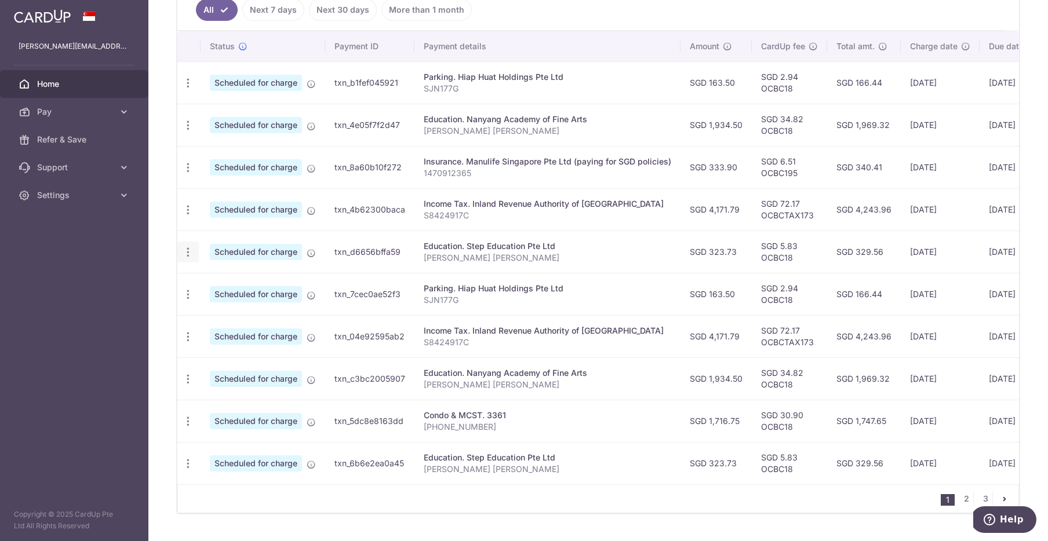
click at [191, 89] on icon "button" at bounding box center [188, 83] width 12 height 12
click at [234, 284] on span "Update payment" at bounding box center [249, 284] width 79 height 14
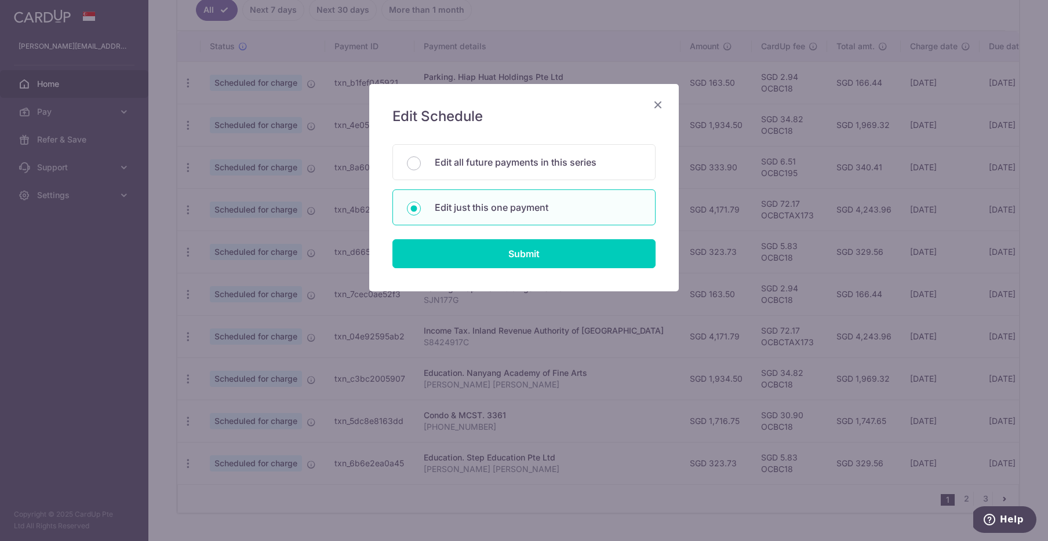
click at [415, 163] on input "Edit all future payments in this series" at bounding box center [414, 163] width 14 height 14
radio input "true"
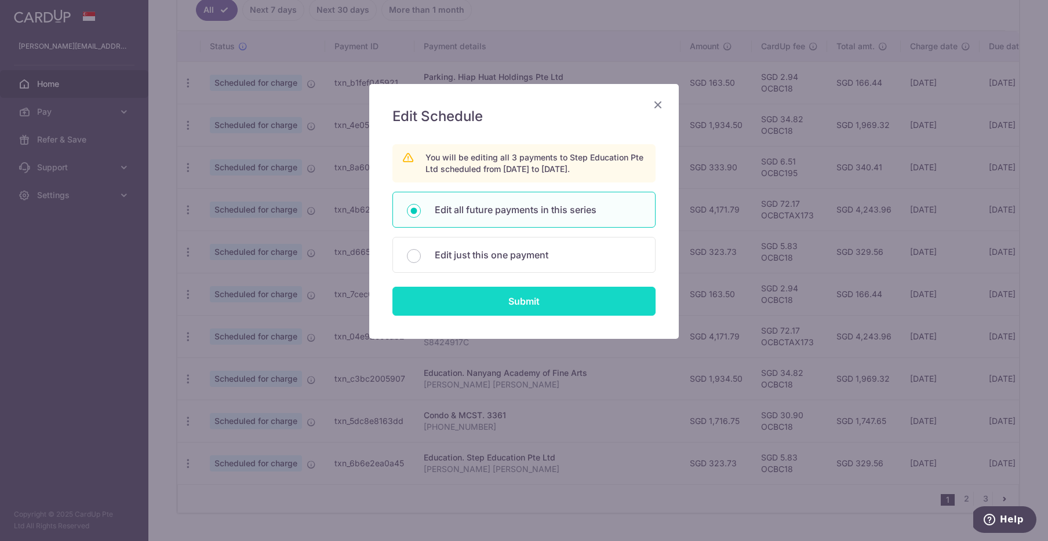
click at [525, 300] on input "Submit" at bounding box center [523, 301] width 263 height 29
radio input "true"
type input "323.73"
type input "[PERSON_NAME] [PERSON_NAME]"
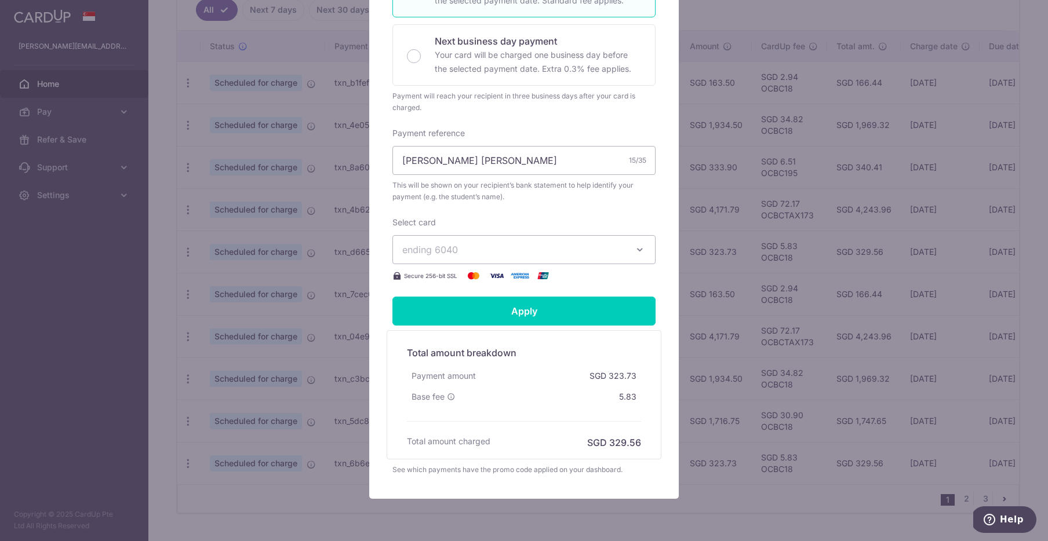
scroll to position [329, 0]
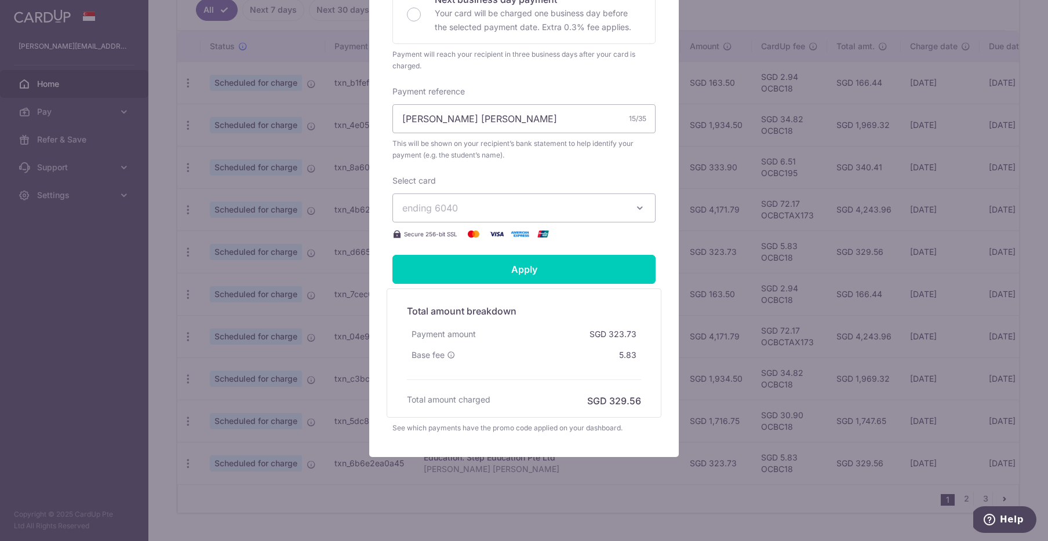
click at [639, 211] on icon "button" at bounding box center [640, 208] width 12 height 12
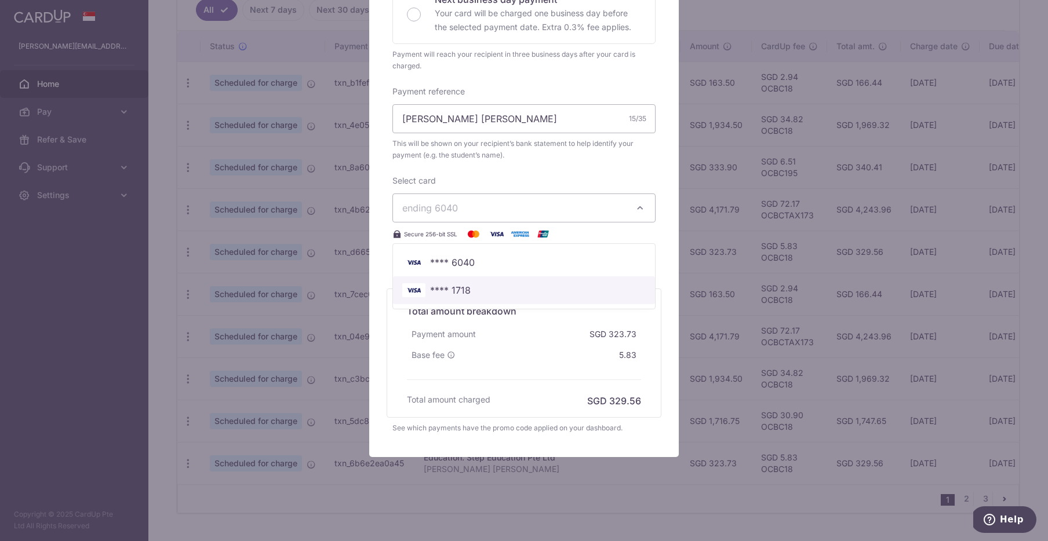
click at [446, 289] on span "**** 1718" at bounding box center [450, 290] width 41 height 14
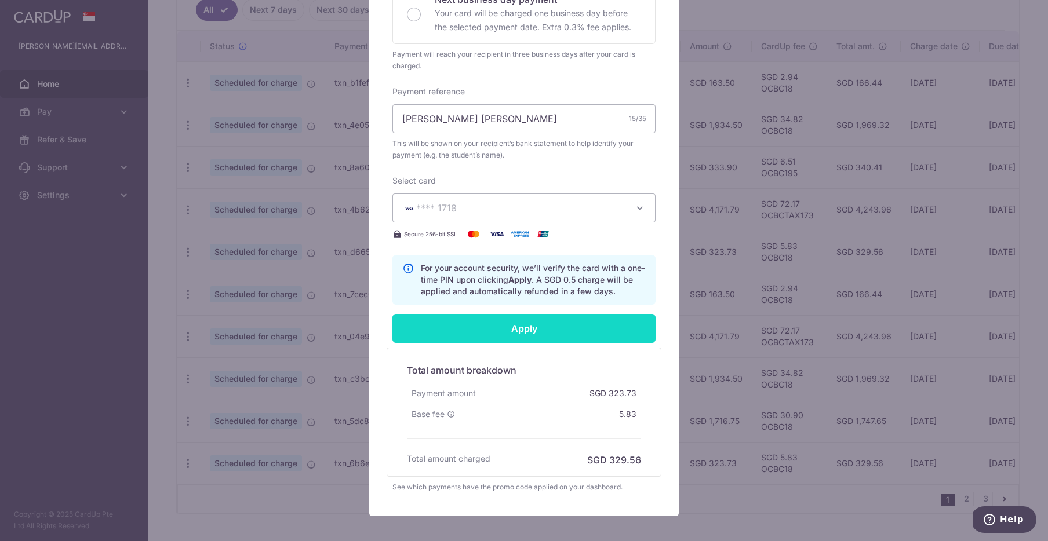
click at [526, 329] on input "Apply" at bounding box center [523, 328] width 263 height 29
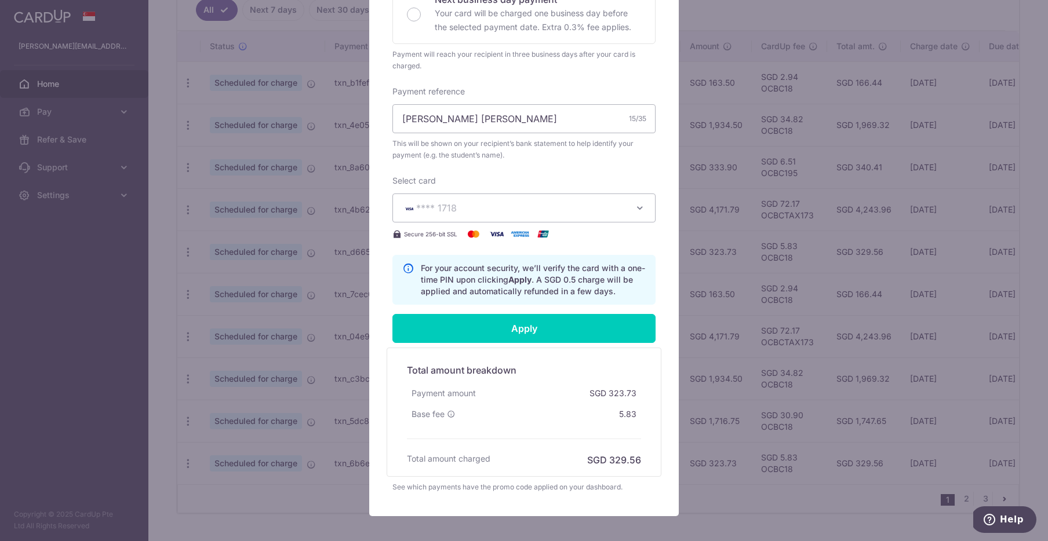
type input "Successfully Applied"
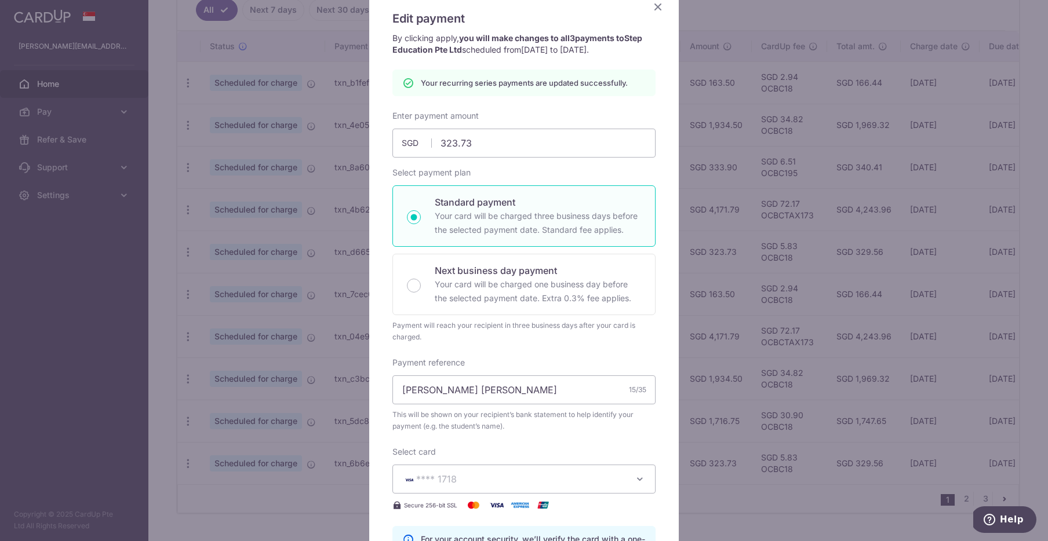
scroll to position [0, 0]
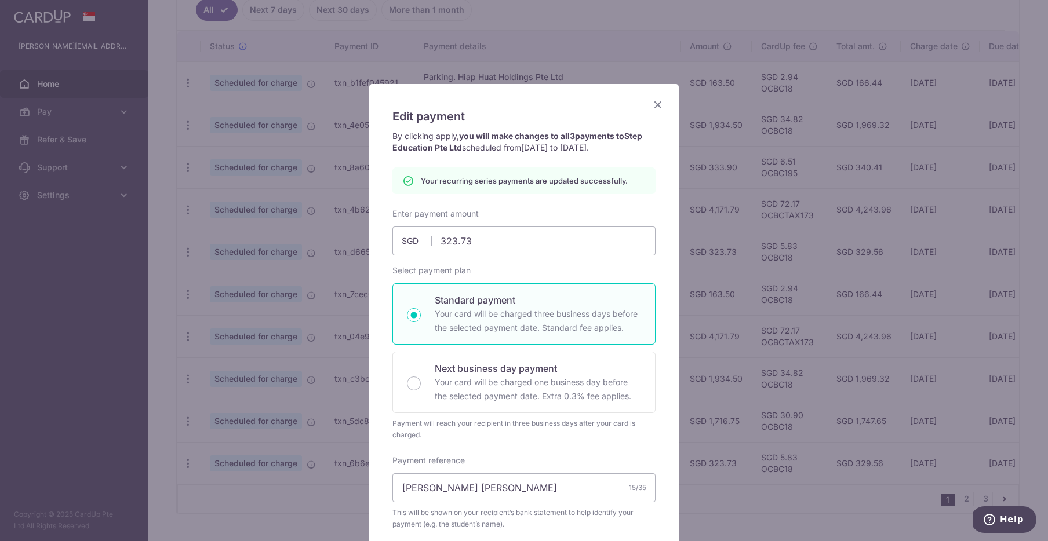
click at [659, 105] on icon "Close" at bounding box center [658, 104] width 14 height 14
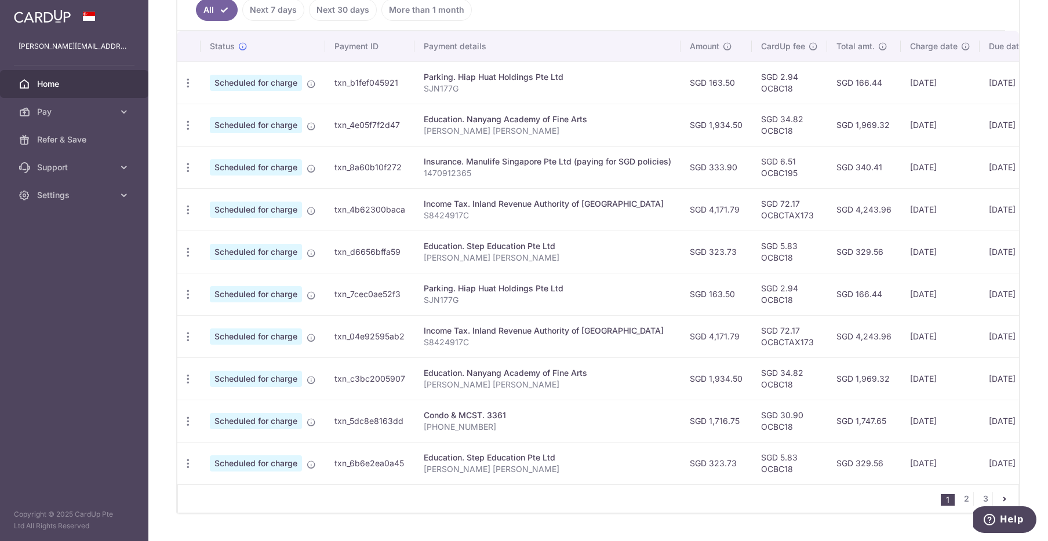
scroll to position [0, 107]
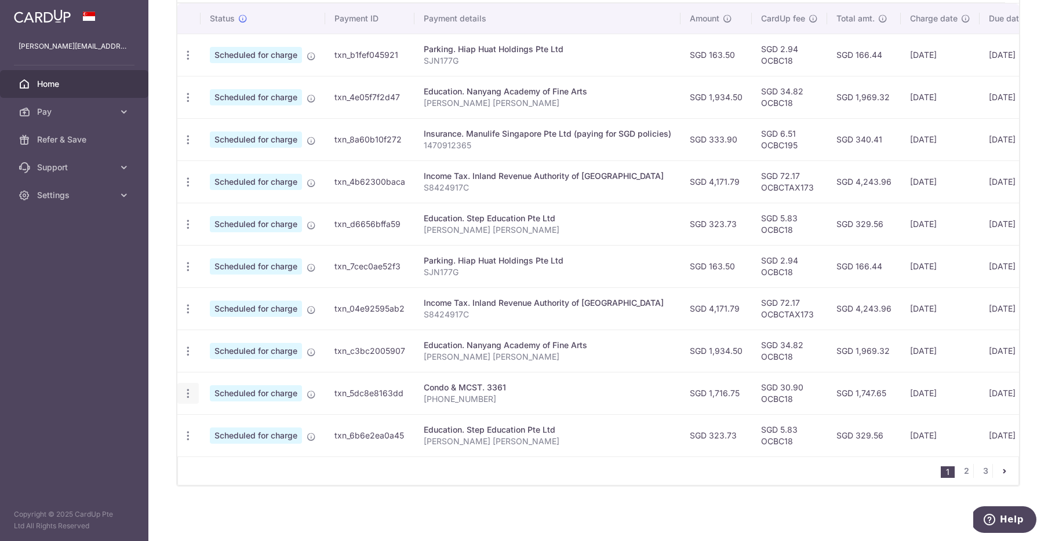
click at [187, 61] on icon "button" at bounding box center [188, 55] width 12 height 12
click at [230, 419] on span "Update payment" at bounding box center [249, 425] width 79 height 14
radio input "true"
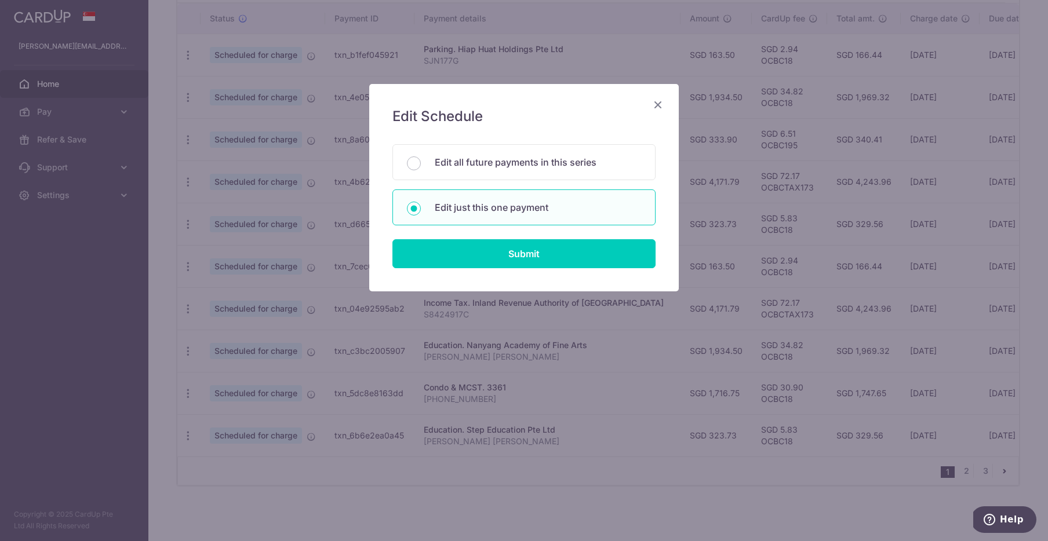
click at [408, 158] on input "Edit all future payments in this series" at bounding box center [414, 163] width 14 height 14
radio input "true"
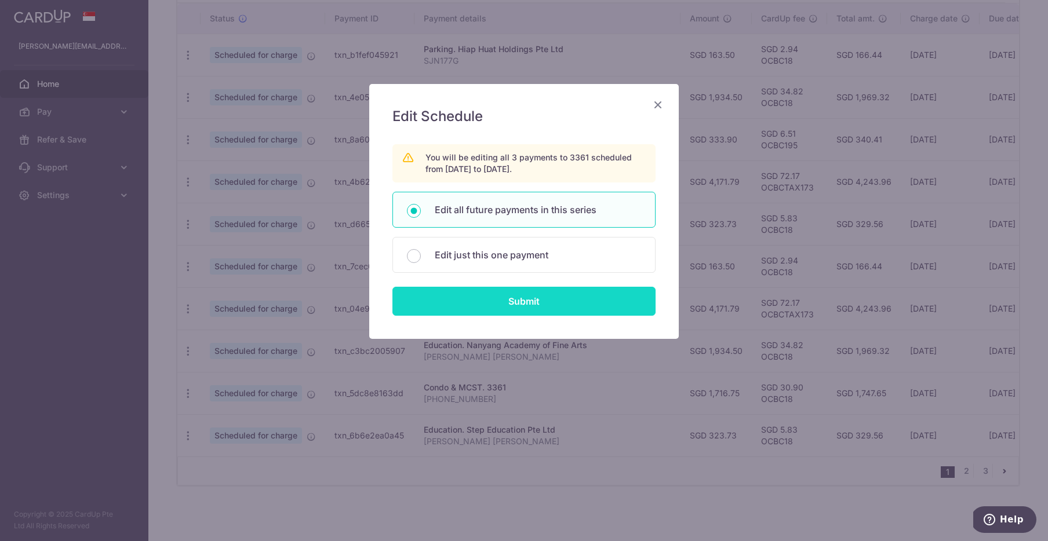
click at [523, 303] on input "Submit" at bounding box center [523, 301] width 263 height 29
radio input "true"
type input "1,716.75"
type input "[PHONE_NUMBER]"
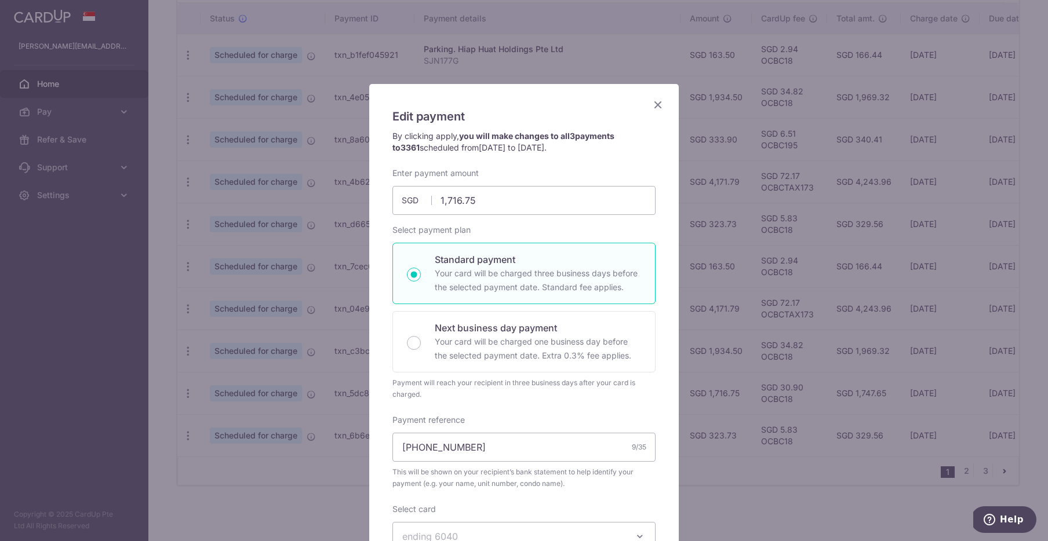
scroll to position [329, 0]
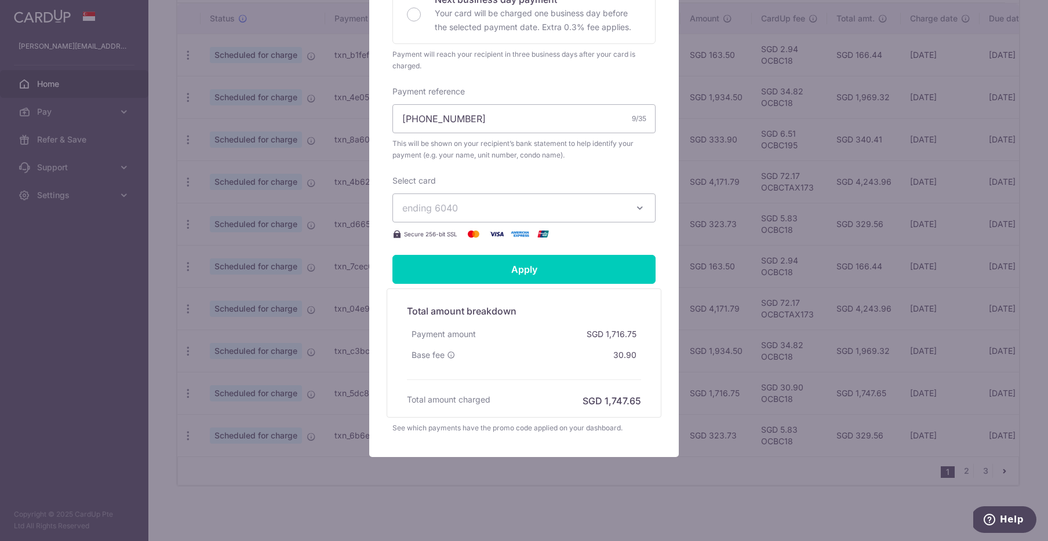
click at [637, 204] on icon "button" at bounding box center [640, 208] width 12 height 12
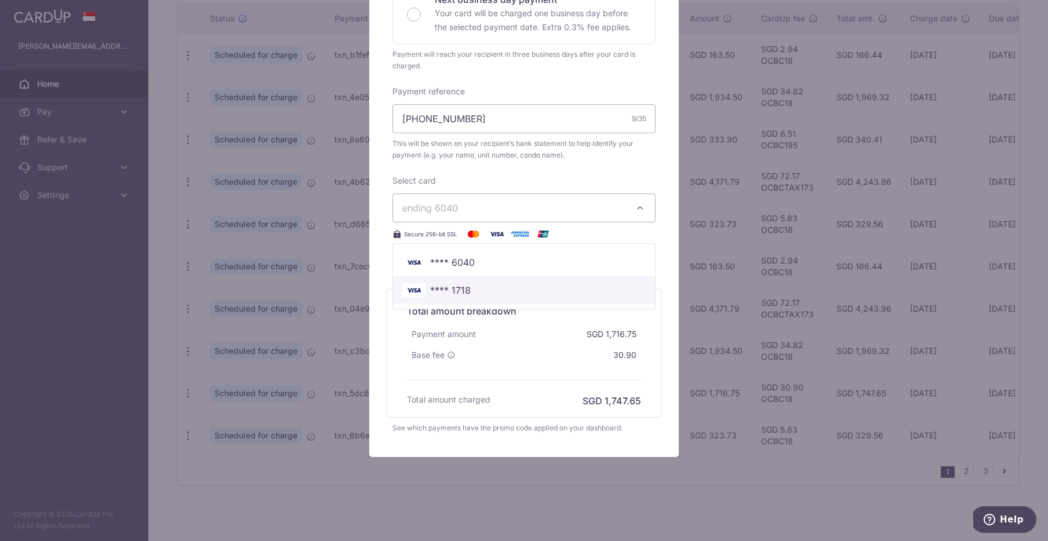
click at [465, 291] on span "**** 1718" at bounding box center [450, 290] width 41 height 14
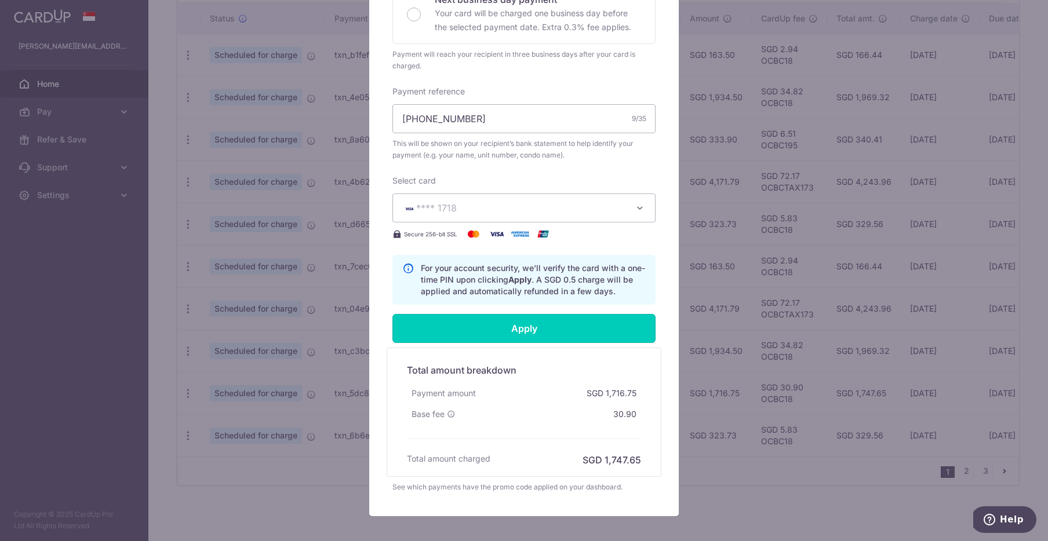
drag, startPoint x: 554, startPoint y: 330, endPoint x: 561, endPoint y: 330, distance: 7.5
click at [554, 330] on input "Apply" at bounding box center [523, 328] width 263 height 29
type input "Successfully Applied"
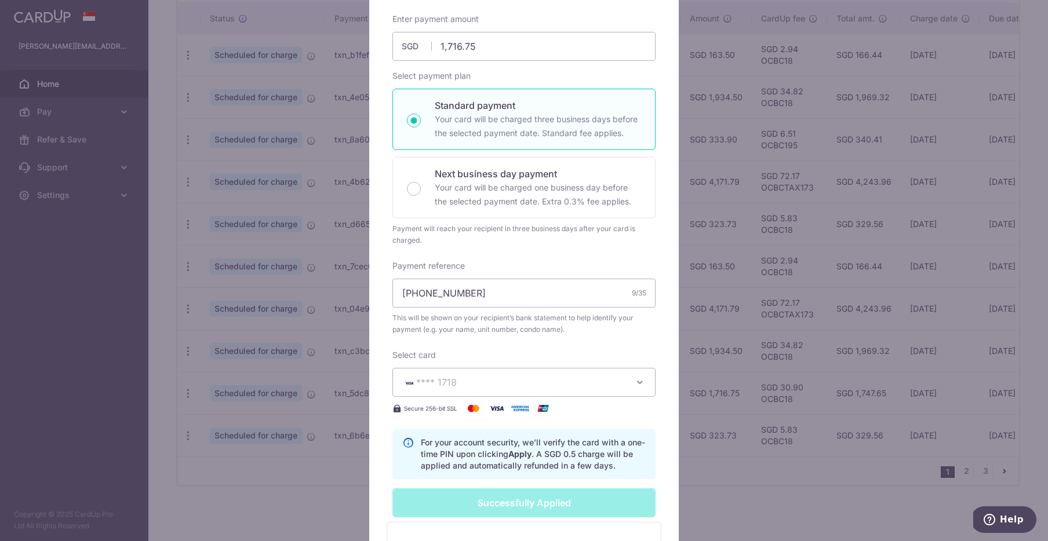
scroll to position [0, 0]
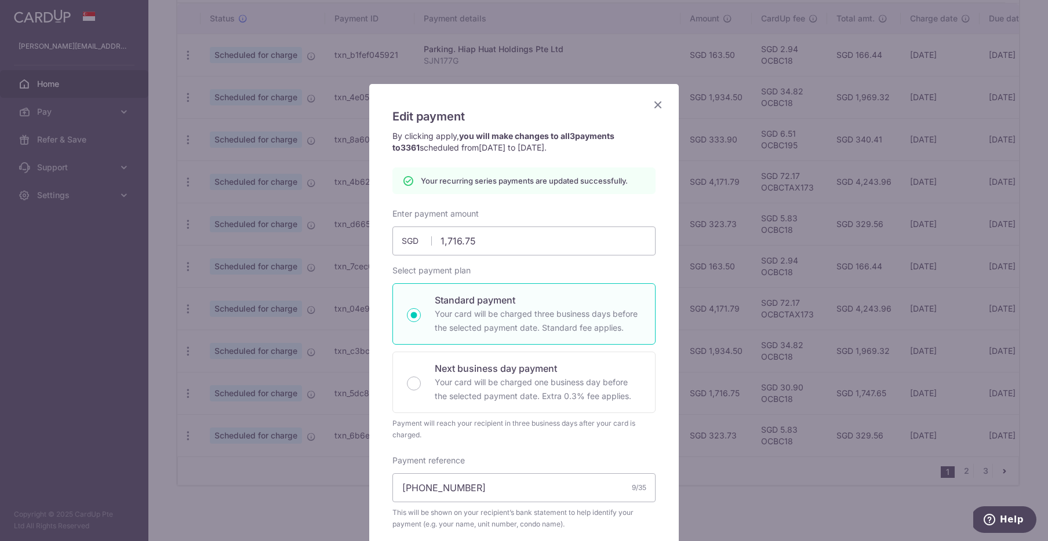
drag, startPoint x: 655, startPoint y: 103, endPoint x: 689, endPoint y: 125, distance: 40.2
click at [655, 103] on icon "Close" at bounding box center [658, 104] width 14 height 14
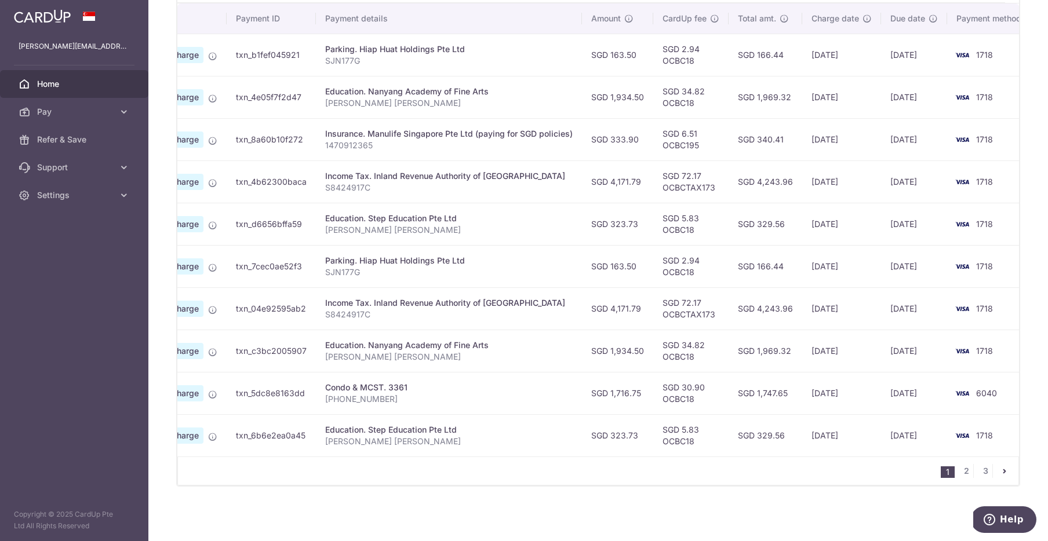
scroll to position [0, 107]
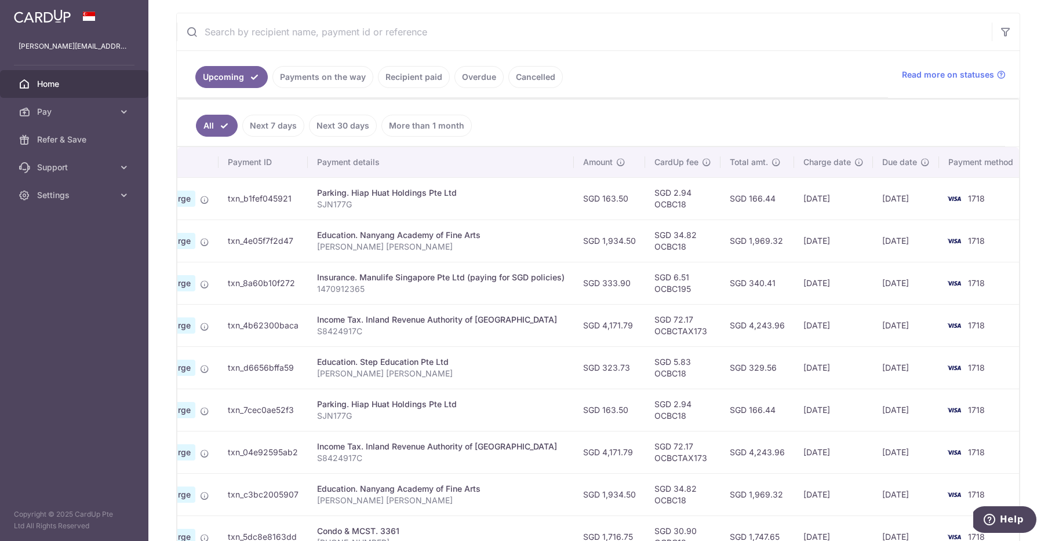
scroll to position [355, 0]
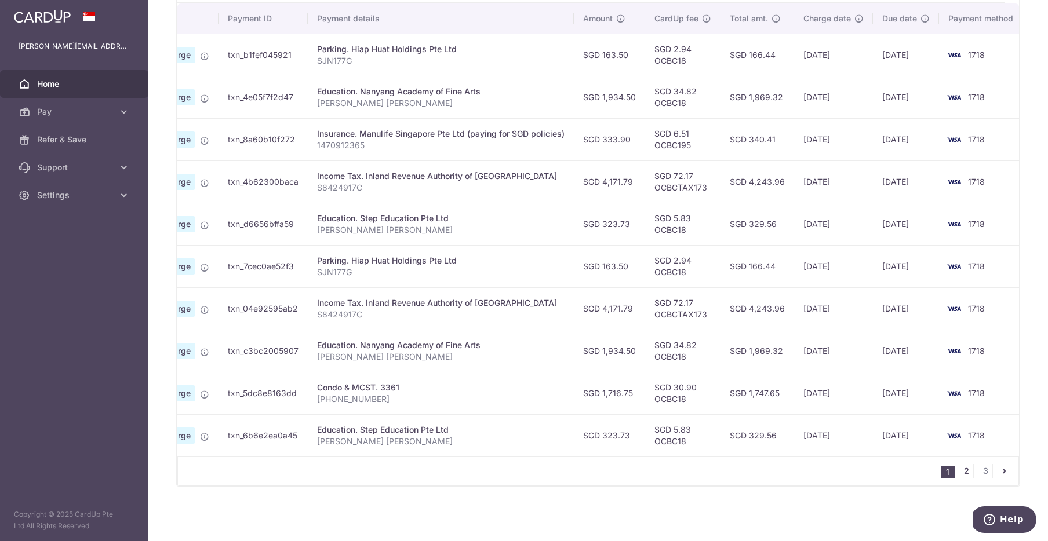
click at [968, 469] on link "2" at bounding box center [966, 471] width 14 height 14
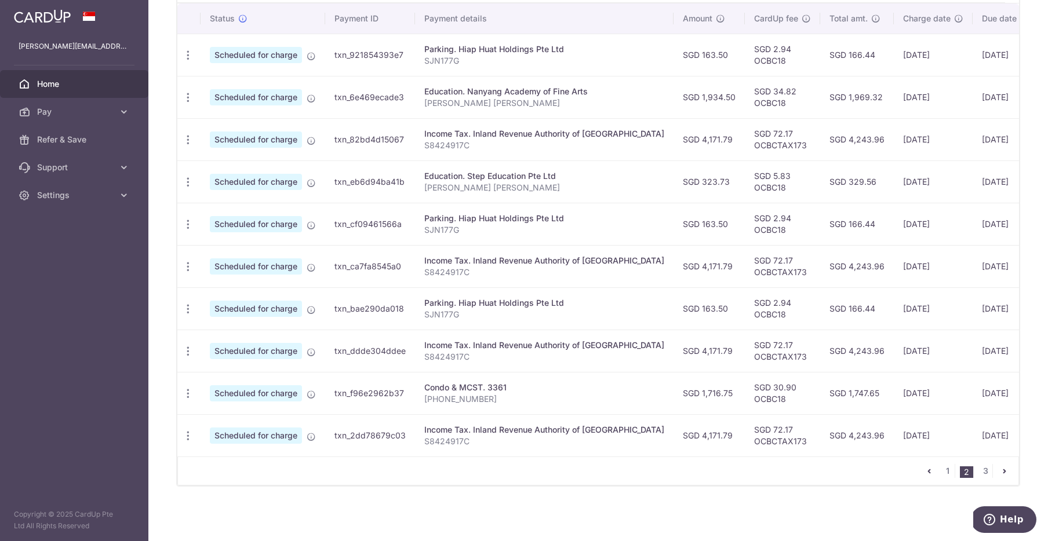
scroll to position [0, 60]
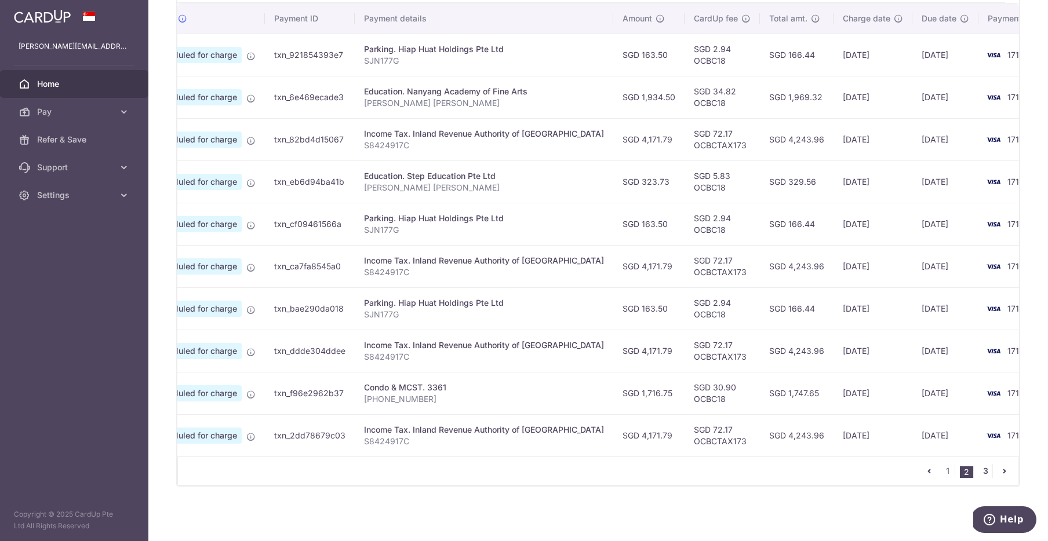
click at [984, 470] on link "3" at bounding box center [985, 471] width 14 height 14
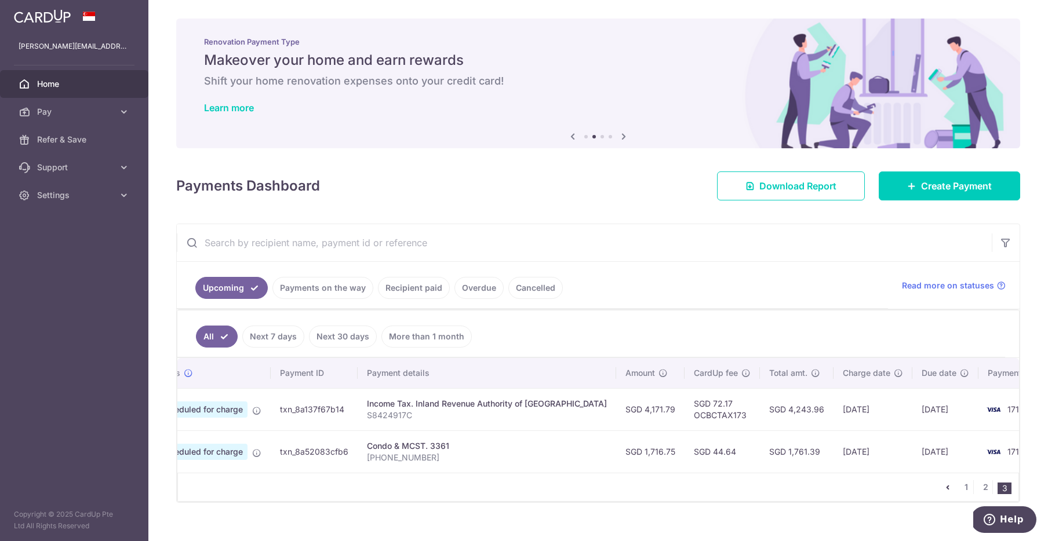
scroll to position [0, 0]
